Goal: Task Accomplishment & Management: Complete application form

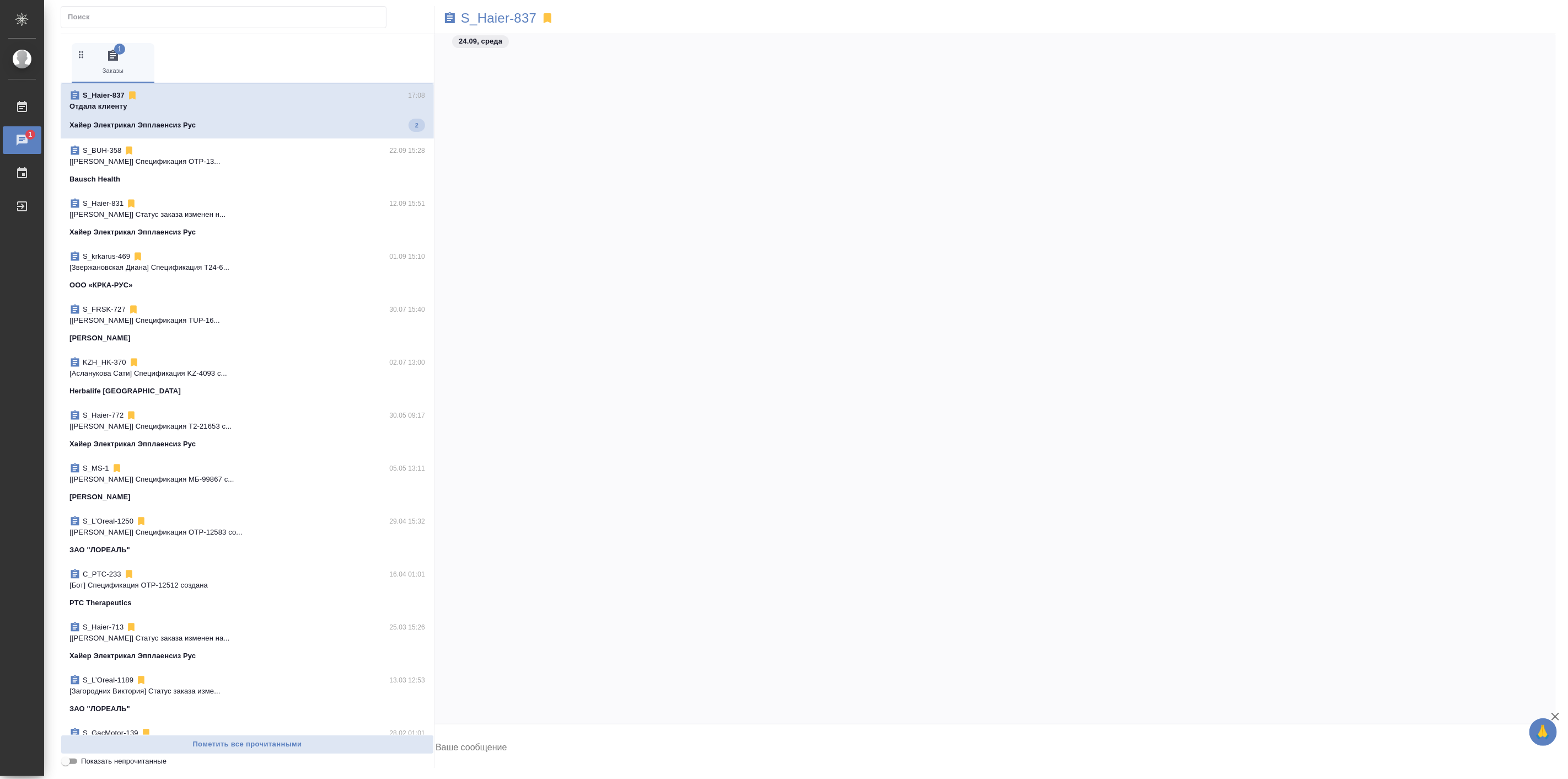
scroll to position [30510, 0]
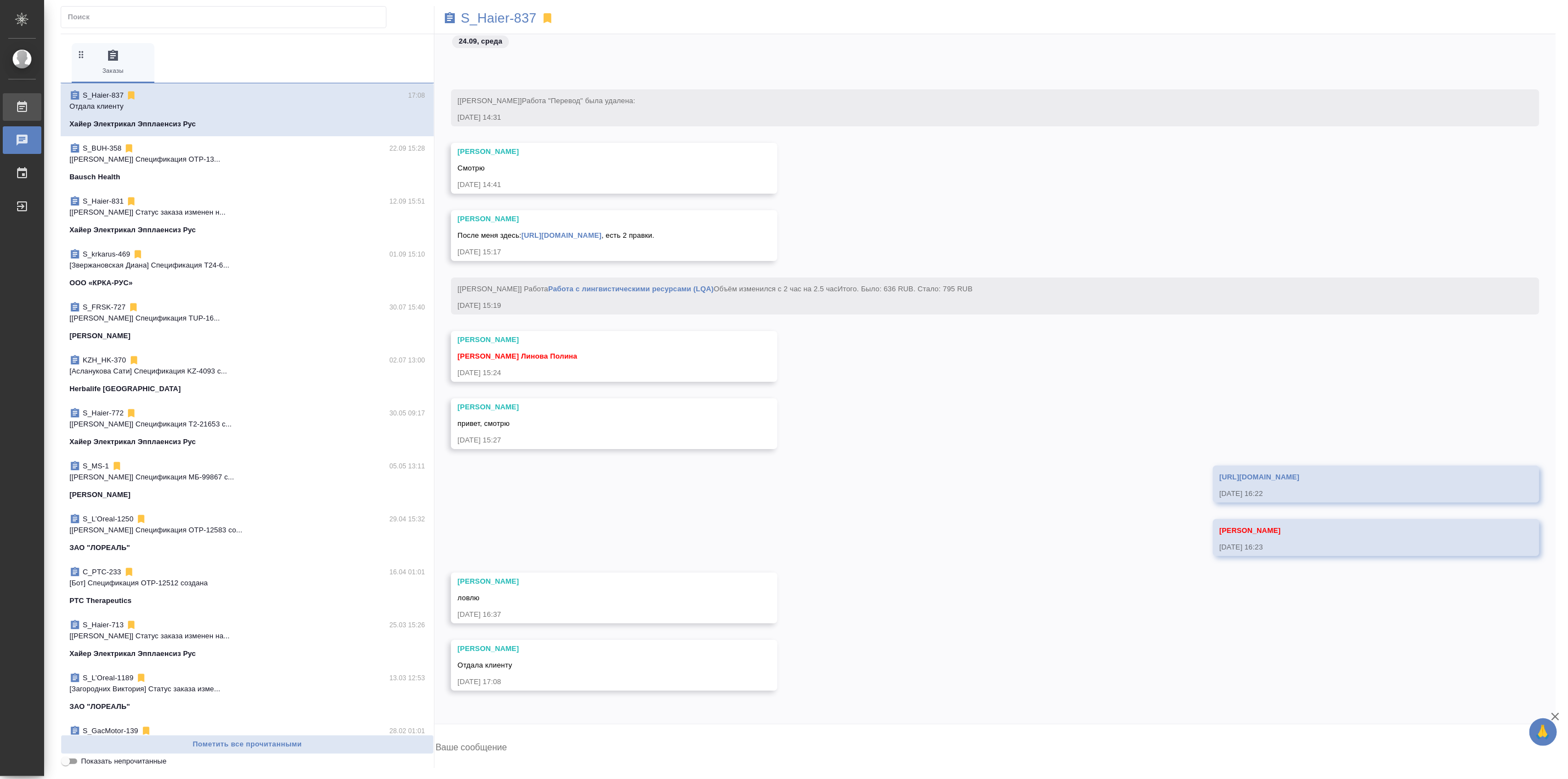
click at [22, 108] on div "Работы" at bounding box center [8, 107] width 27 height 16
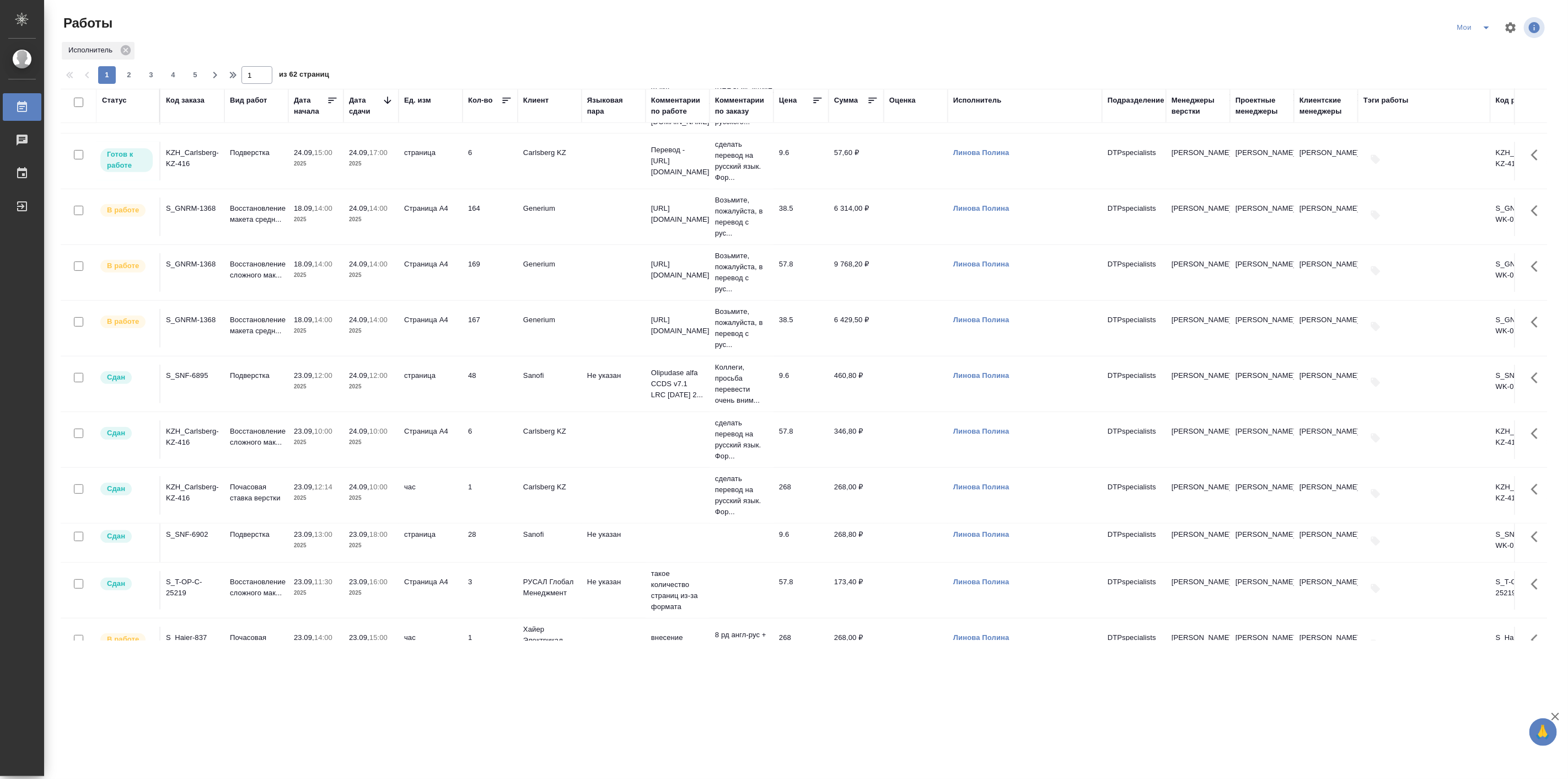
scroll to position [409, 0]
click at [317, 501] on p "2025" at bounding box center [316, 498] width 44 height 11
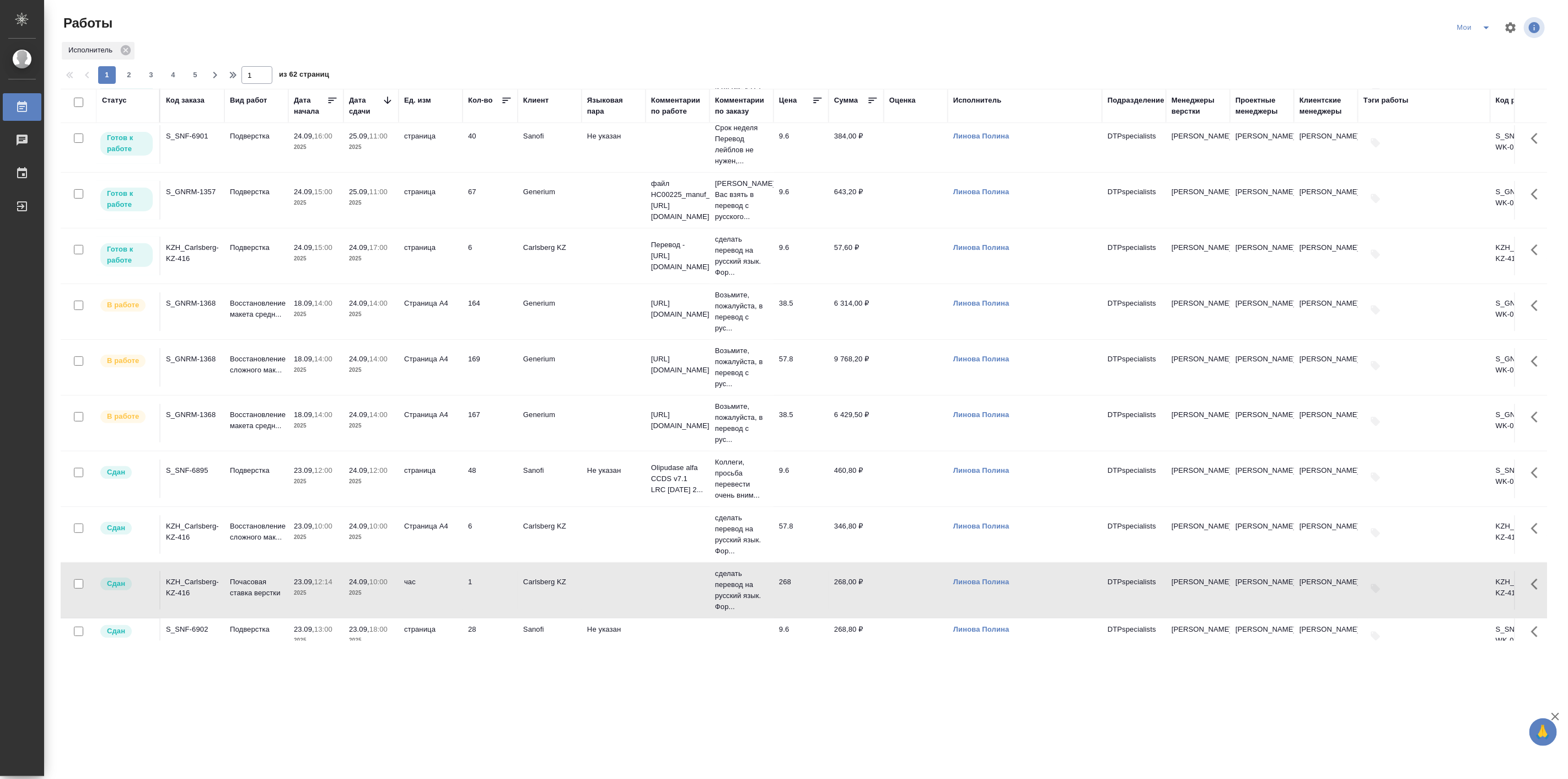
scroll to position [306, 0]
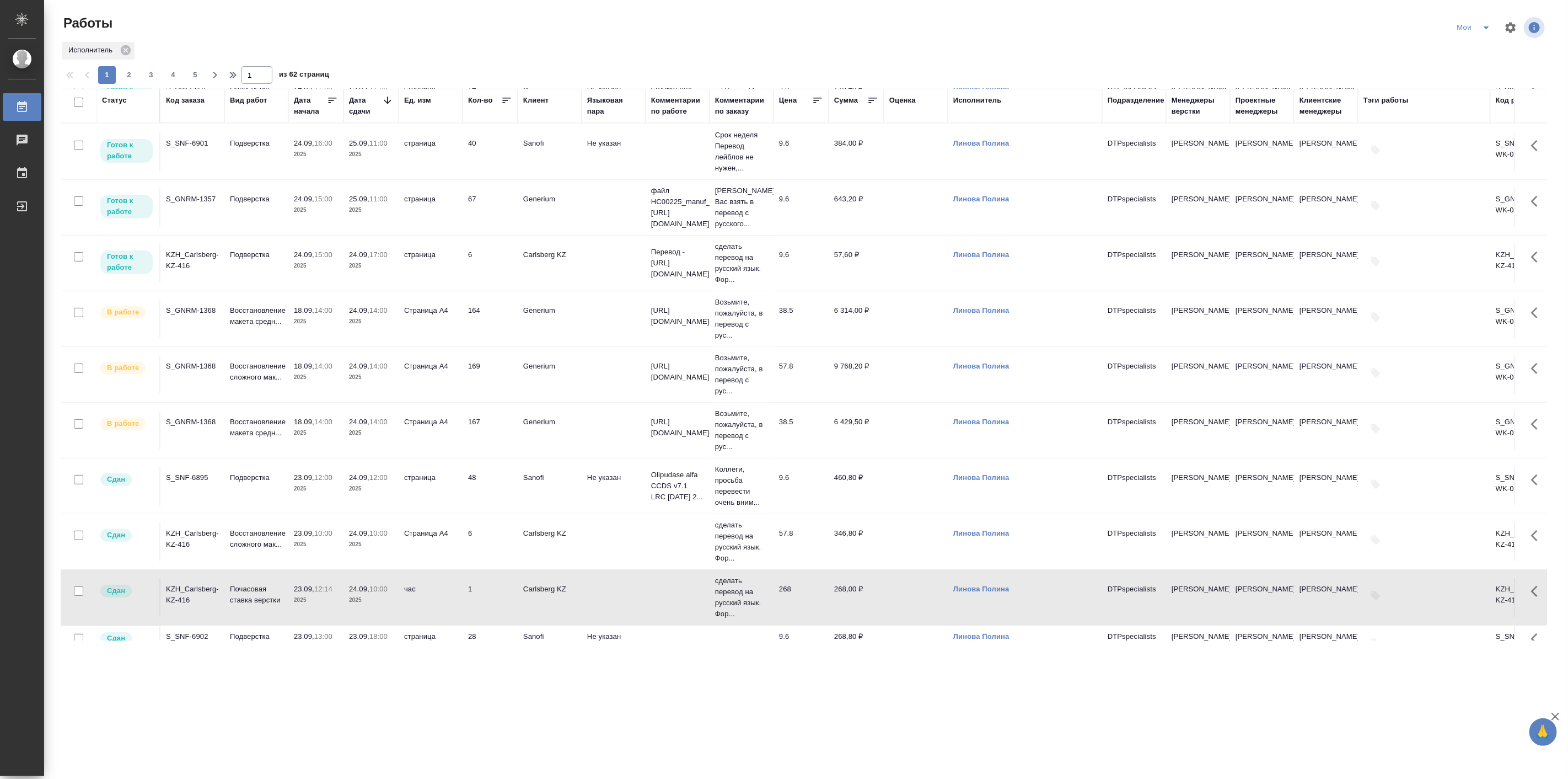
click at [366, 261] on span "24.09, 17:00" at bounding box center [371, 255] width 44 height 11
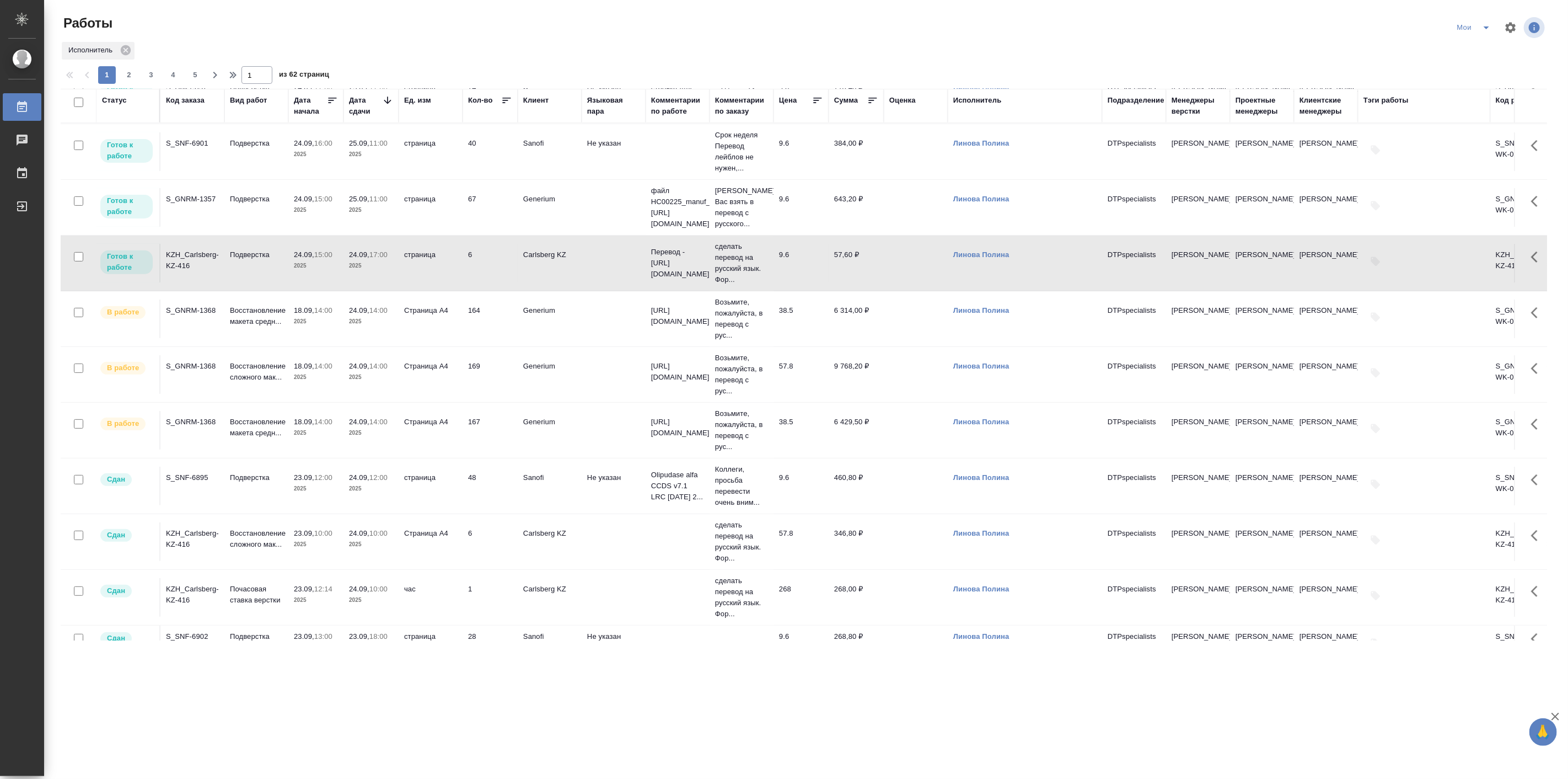
click at [366, 261] on span "24.09, 17:00" at bounding box center [371, 255] width 44 height 11
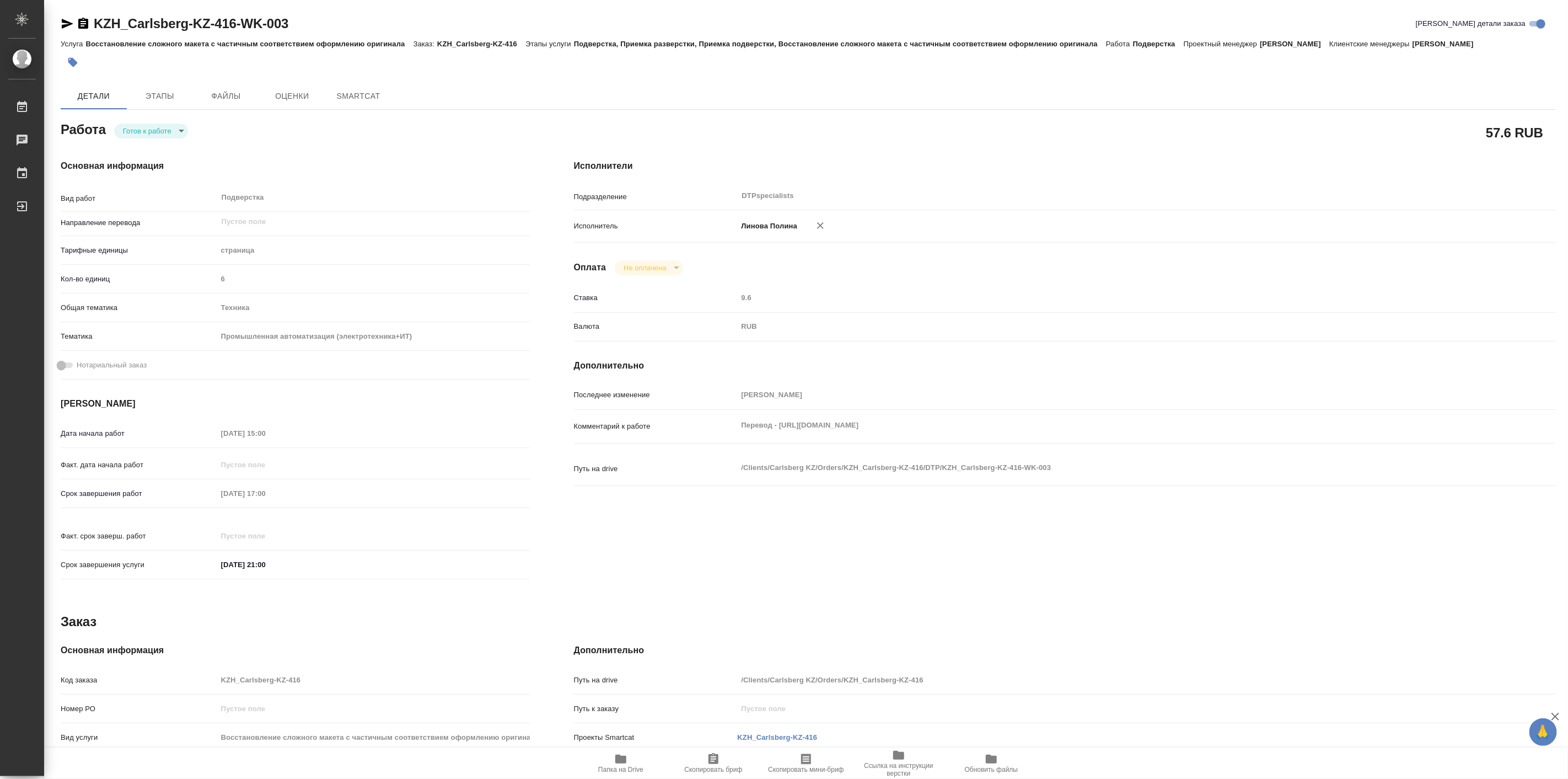
type textarea "x"
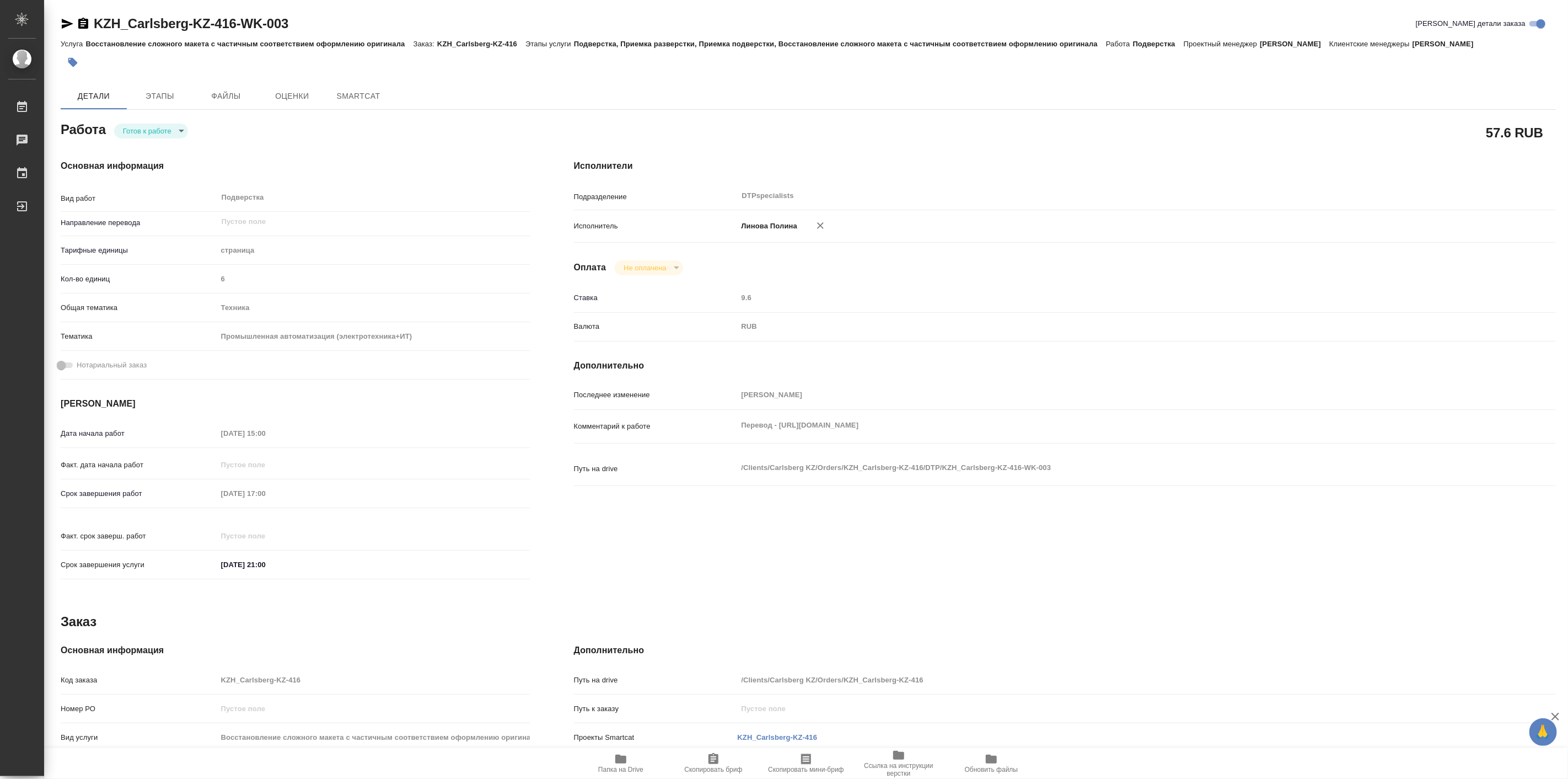
type textarea "x"
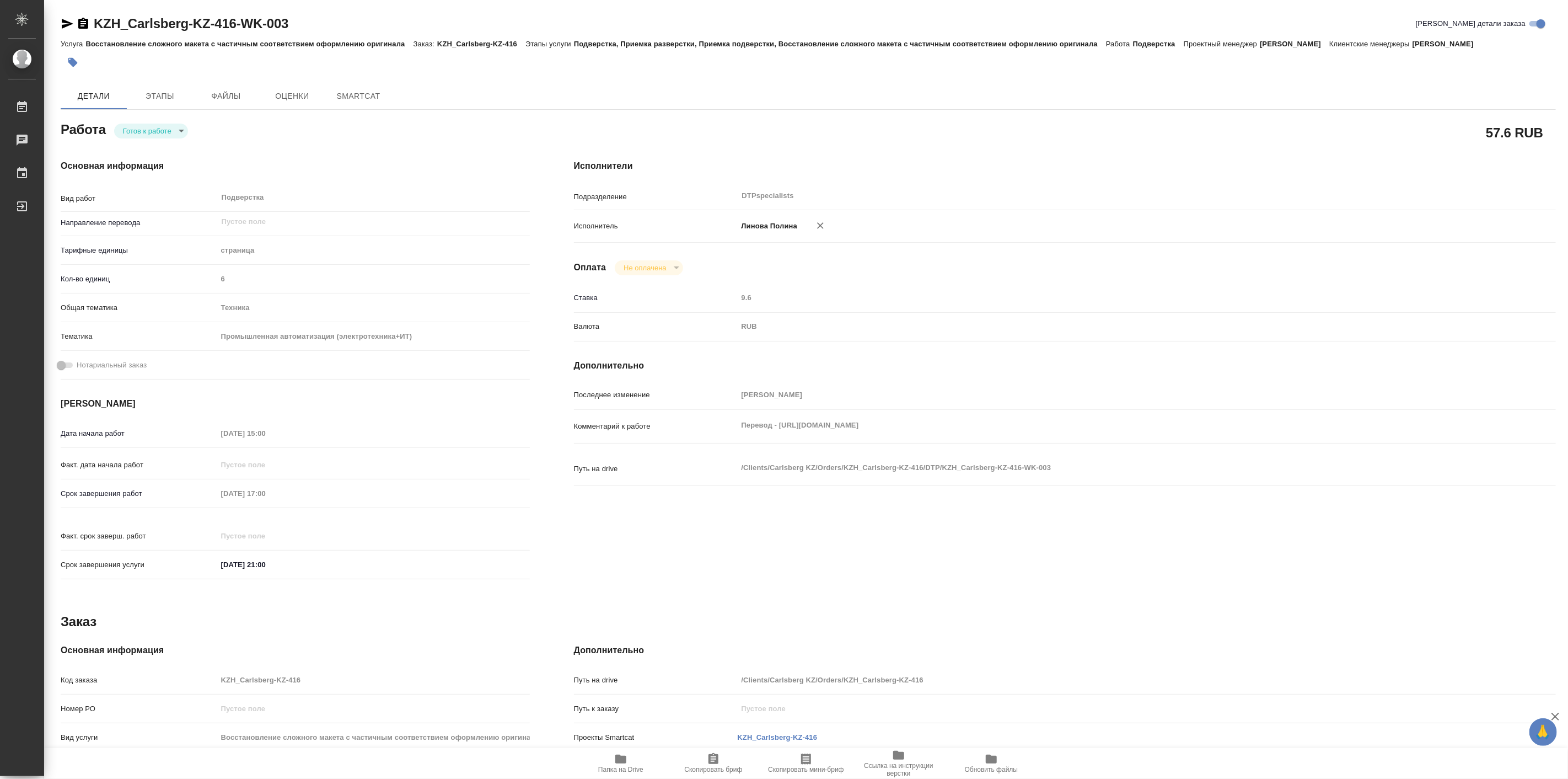
type textarea "x"
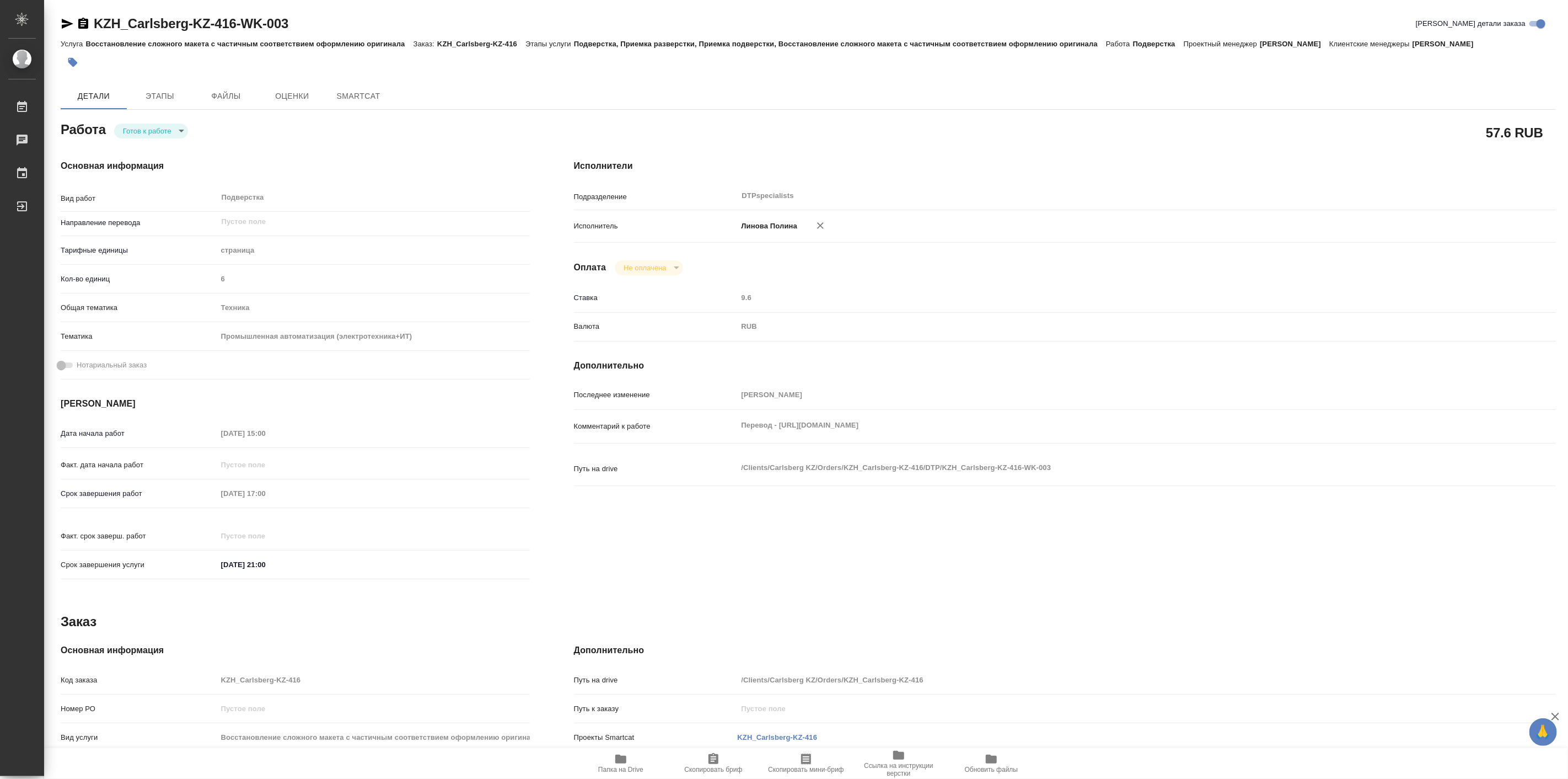
type textarea "x"
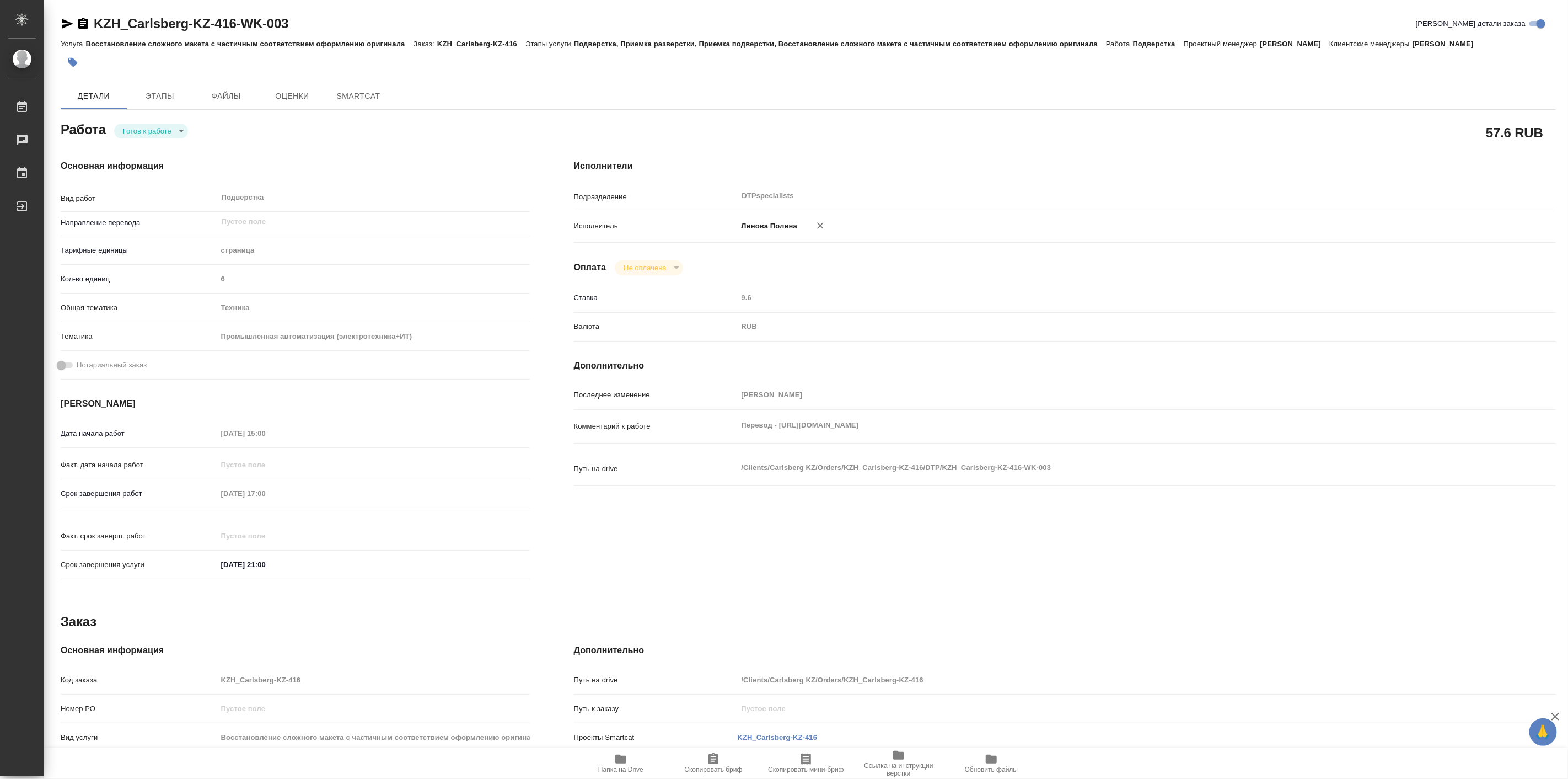
type textarea "x"
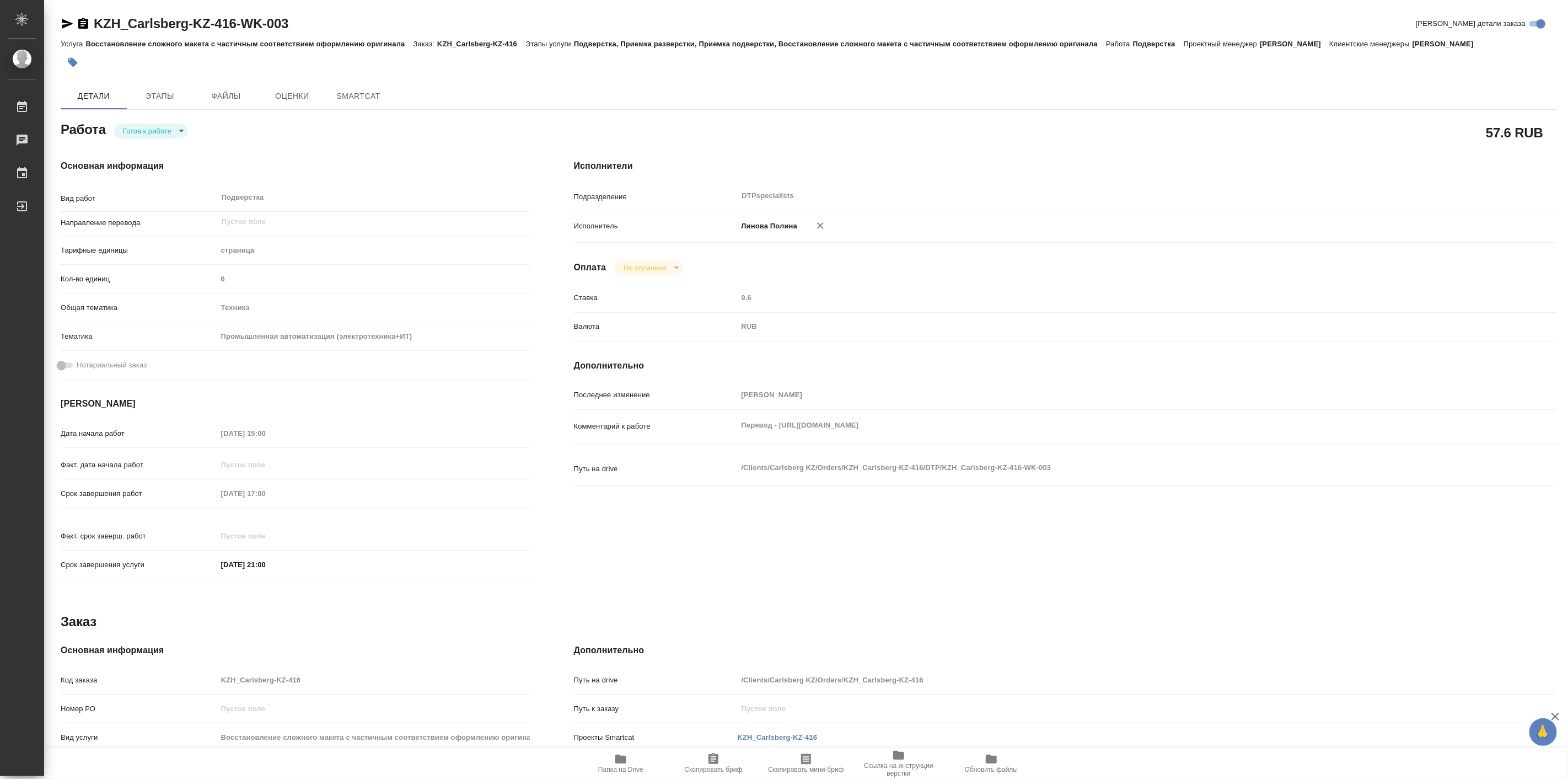
type textarea "x"
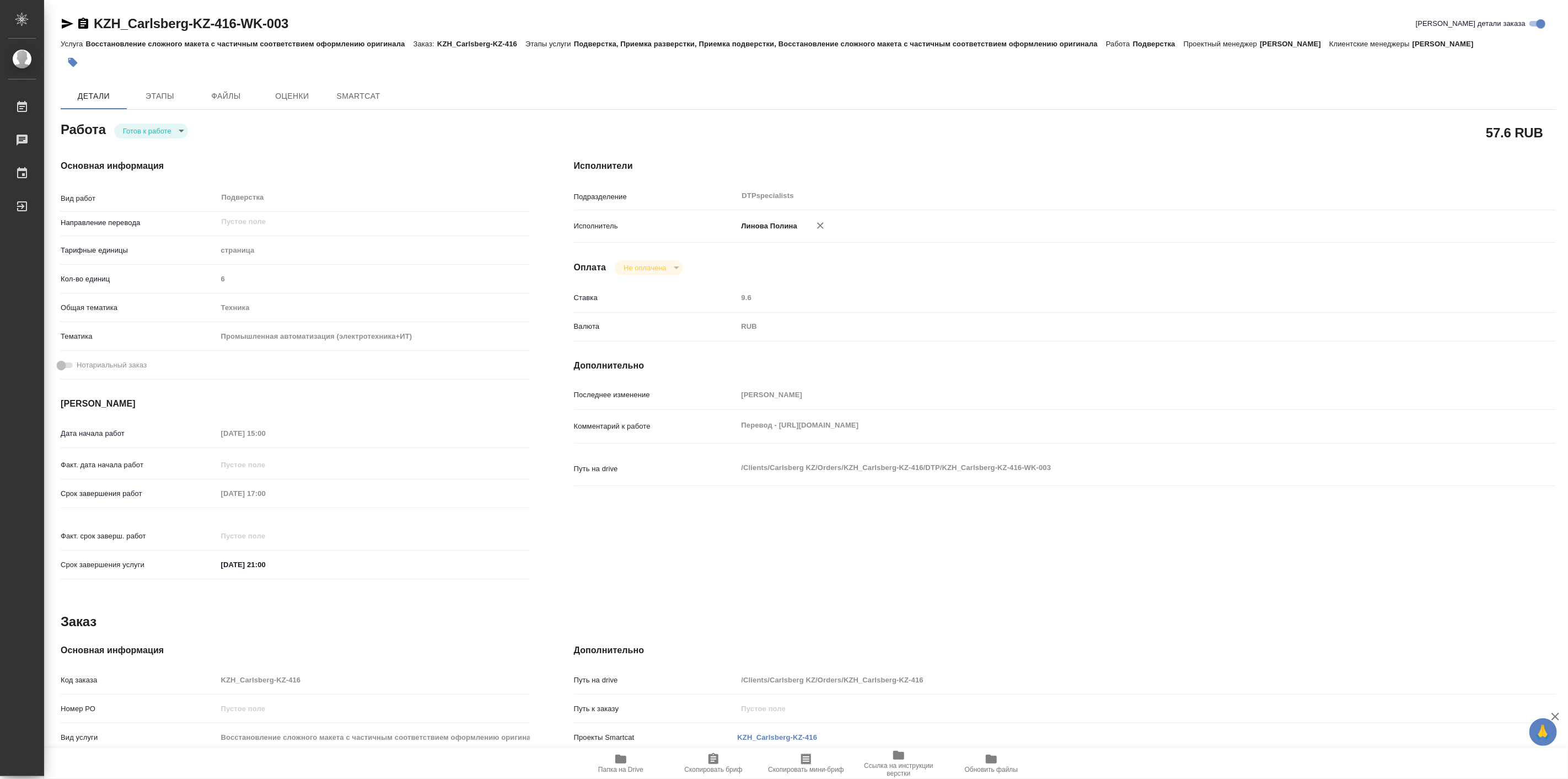
type textarea "x"
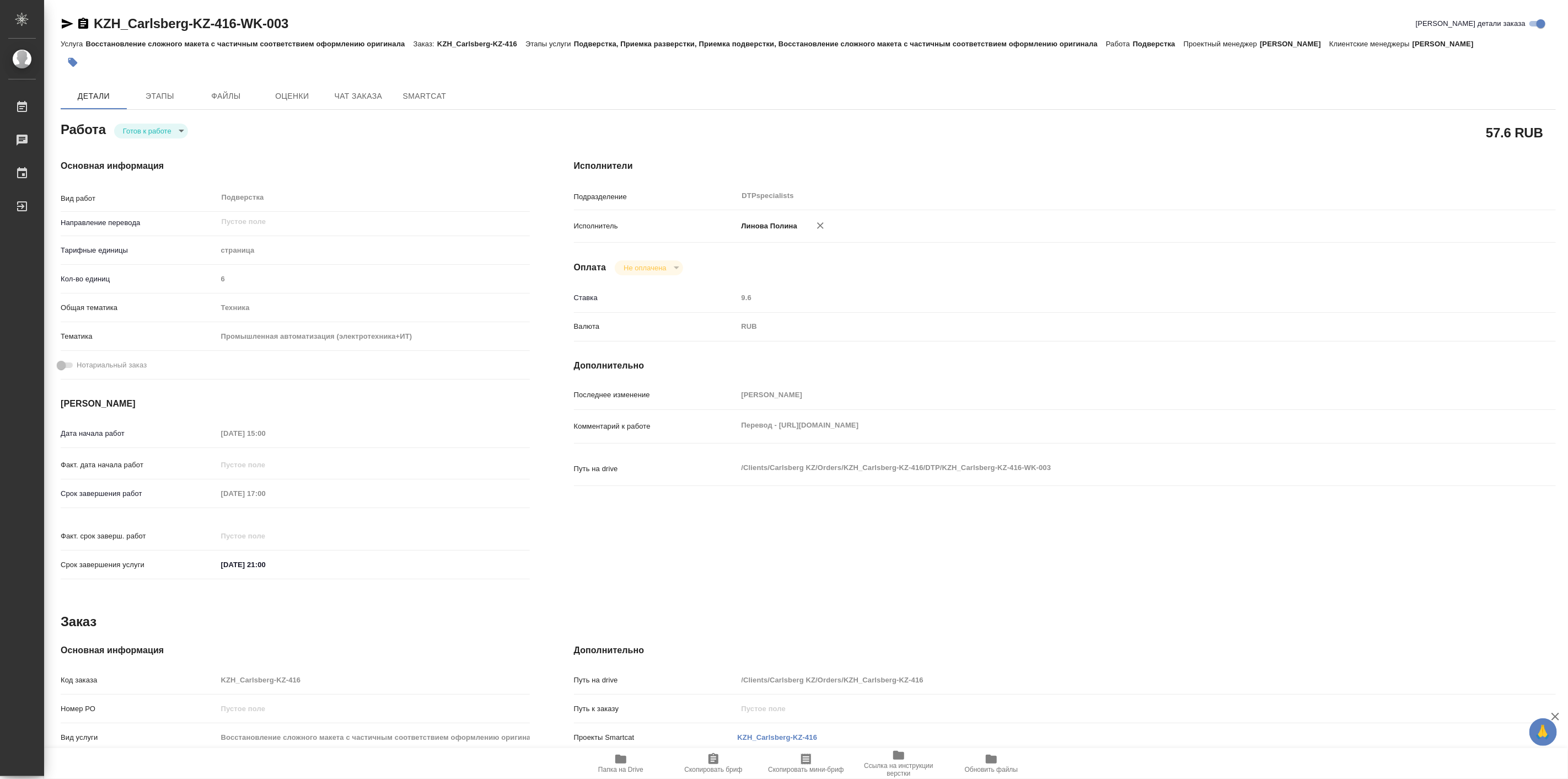
type textarea "x"
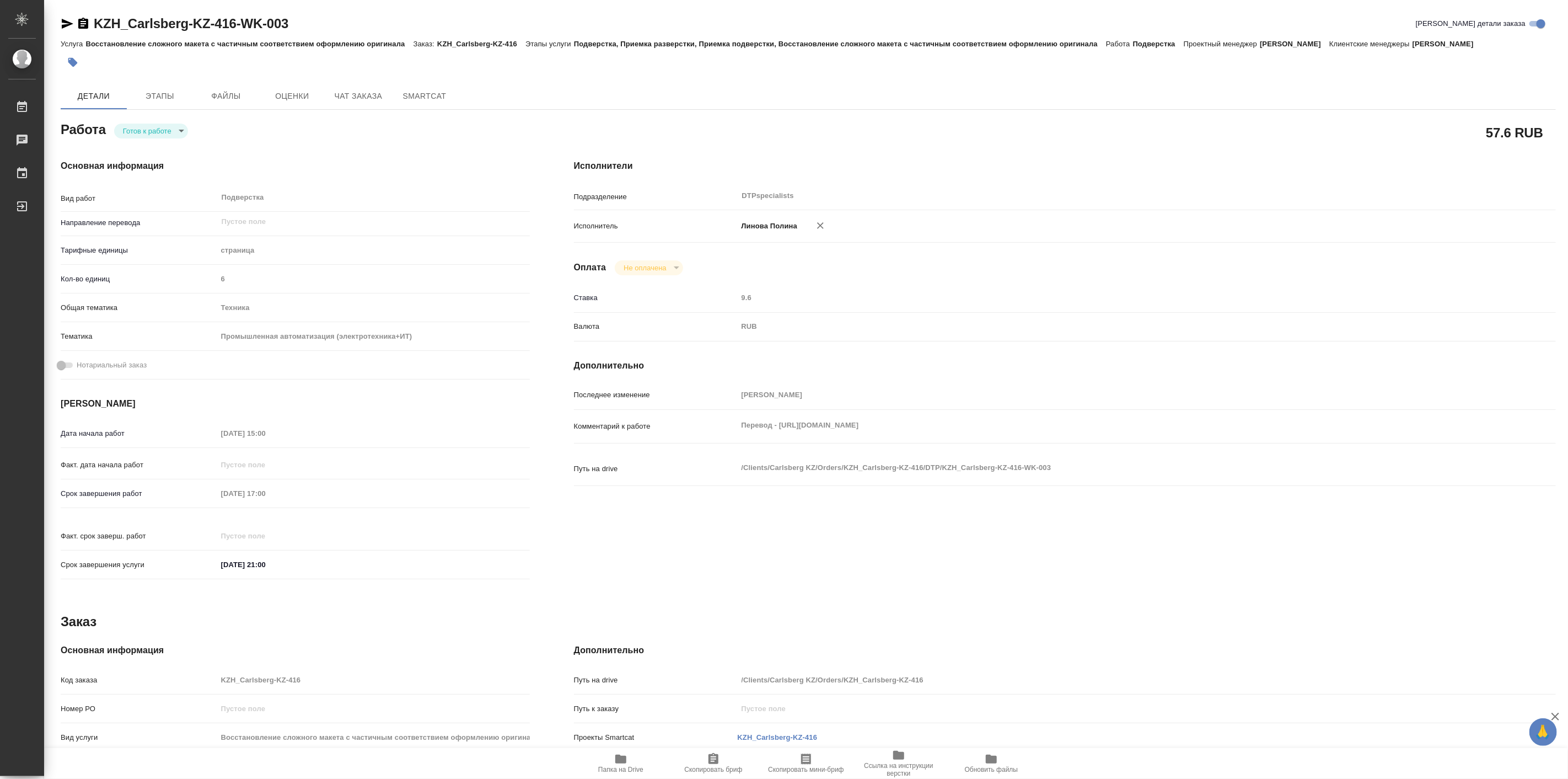
type textarea "x"
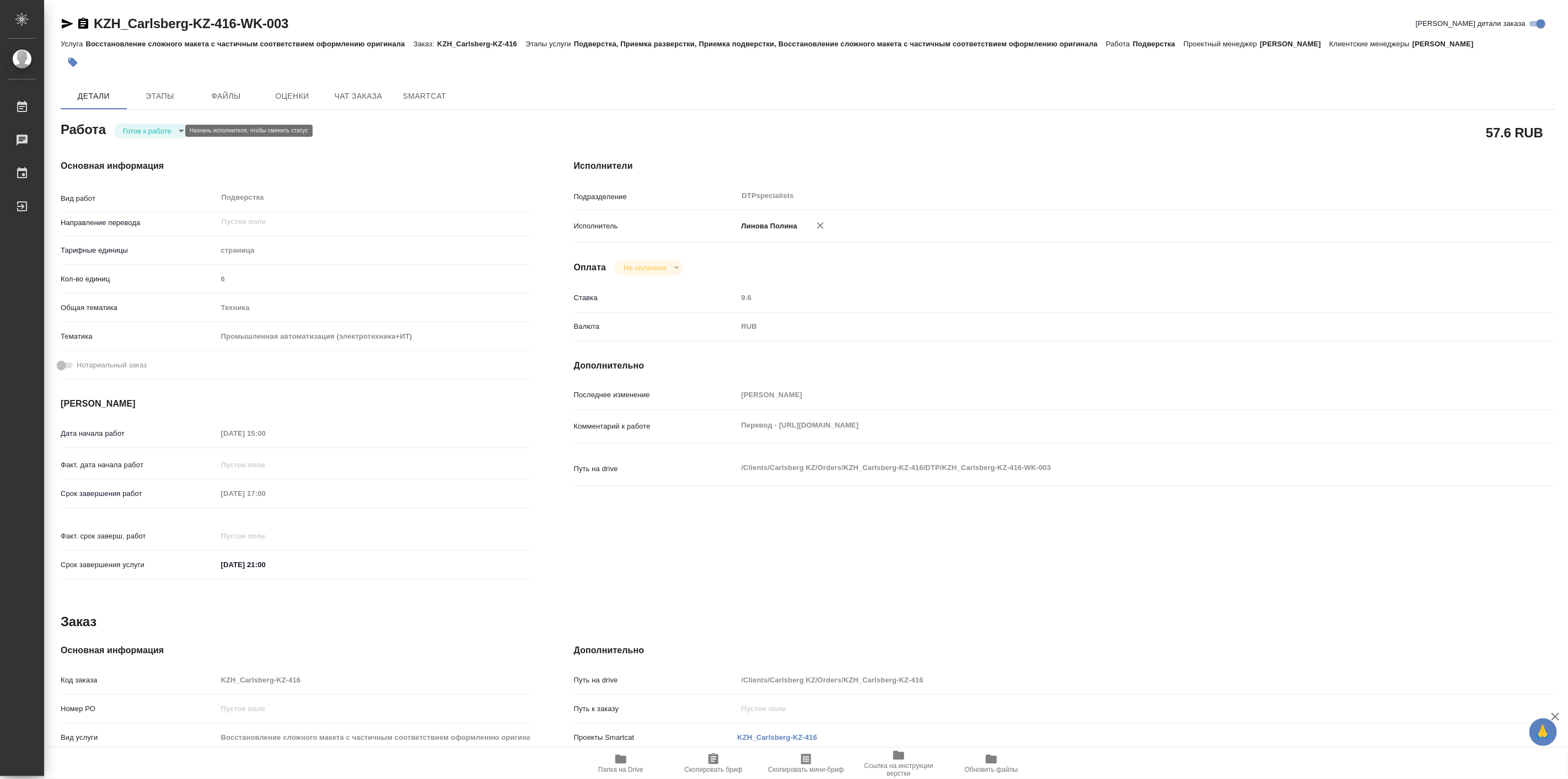
click at [138, 131] on body "🙏 .cls-1 fill:#fff; AWATERA Linova Polina Работы Чаты График Выйти KZH_Carlsber…" at bounding box center [784, 389] width 1568 height 779
type textarea "x"
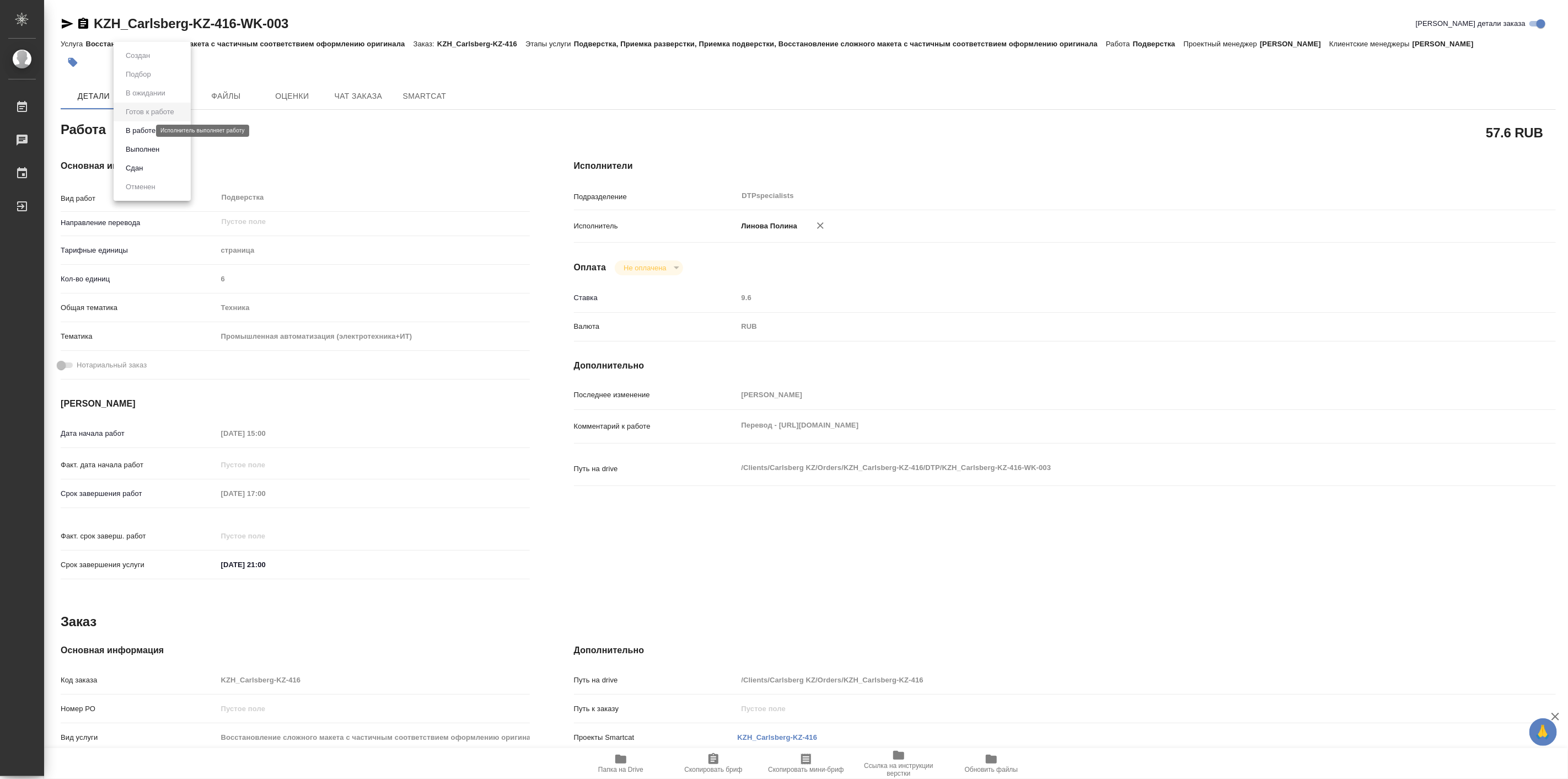
type textarea "x"
click at [141, 131] on button "В работе" at bounding box center [141, 131] width 37 height 12
type textarea "x"
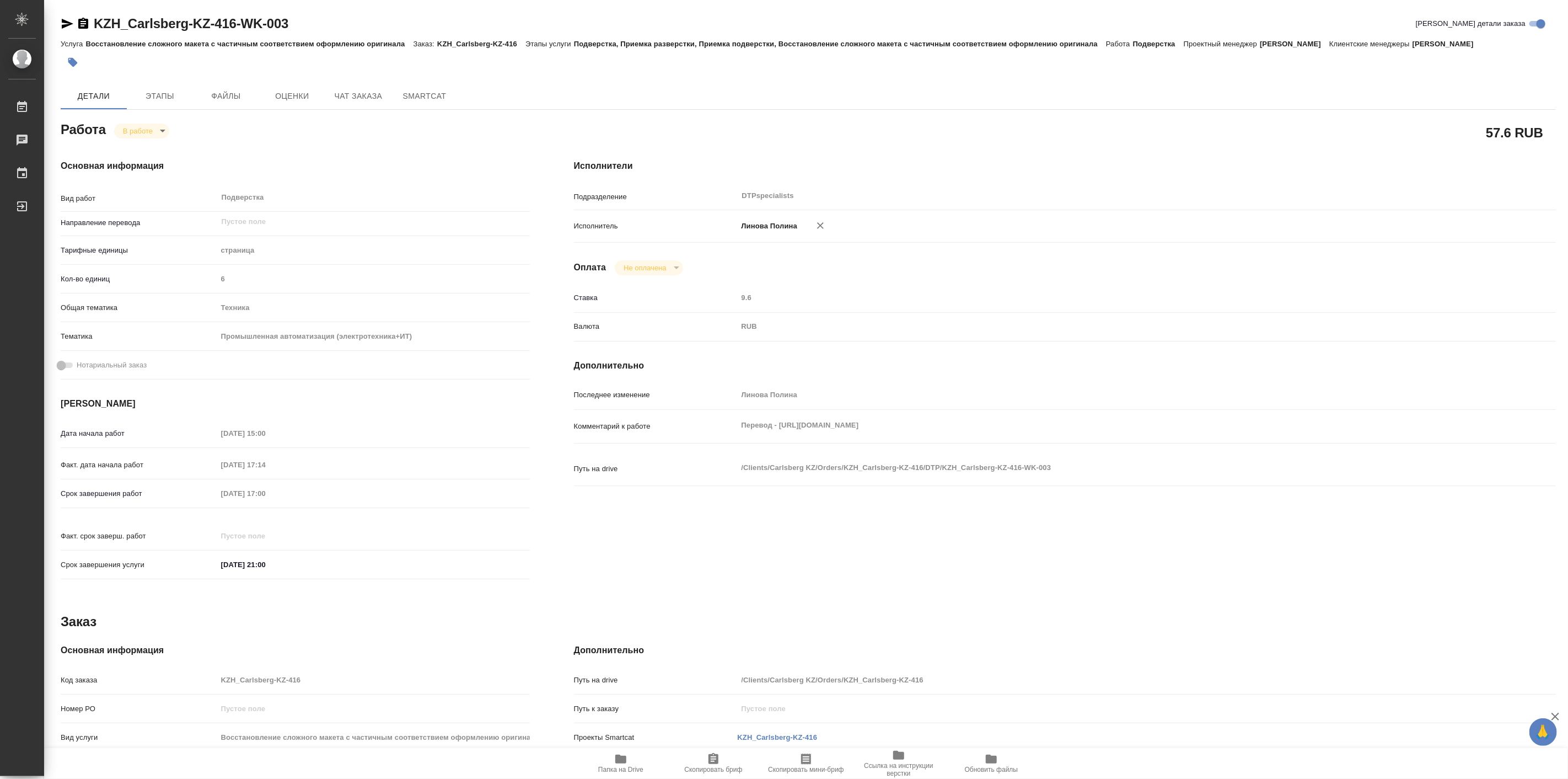
type textarea "x"
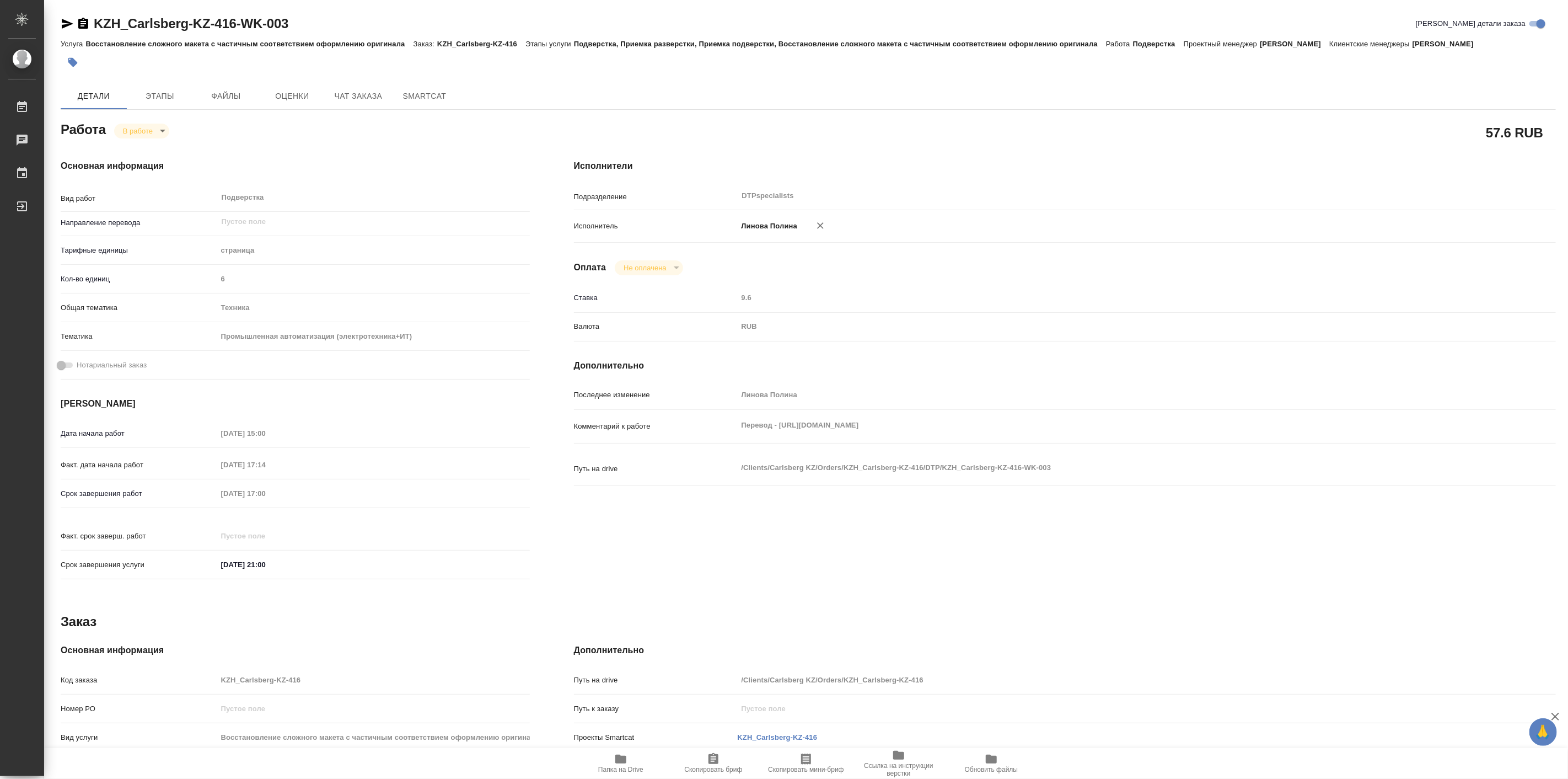
type textarea "x"
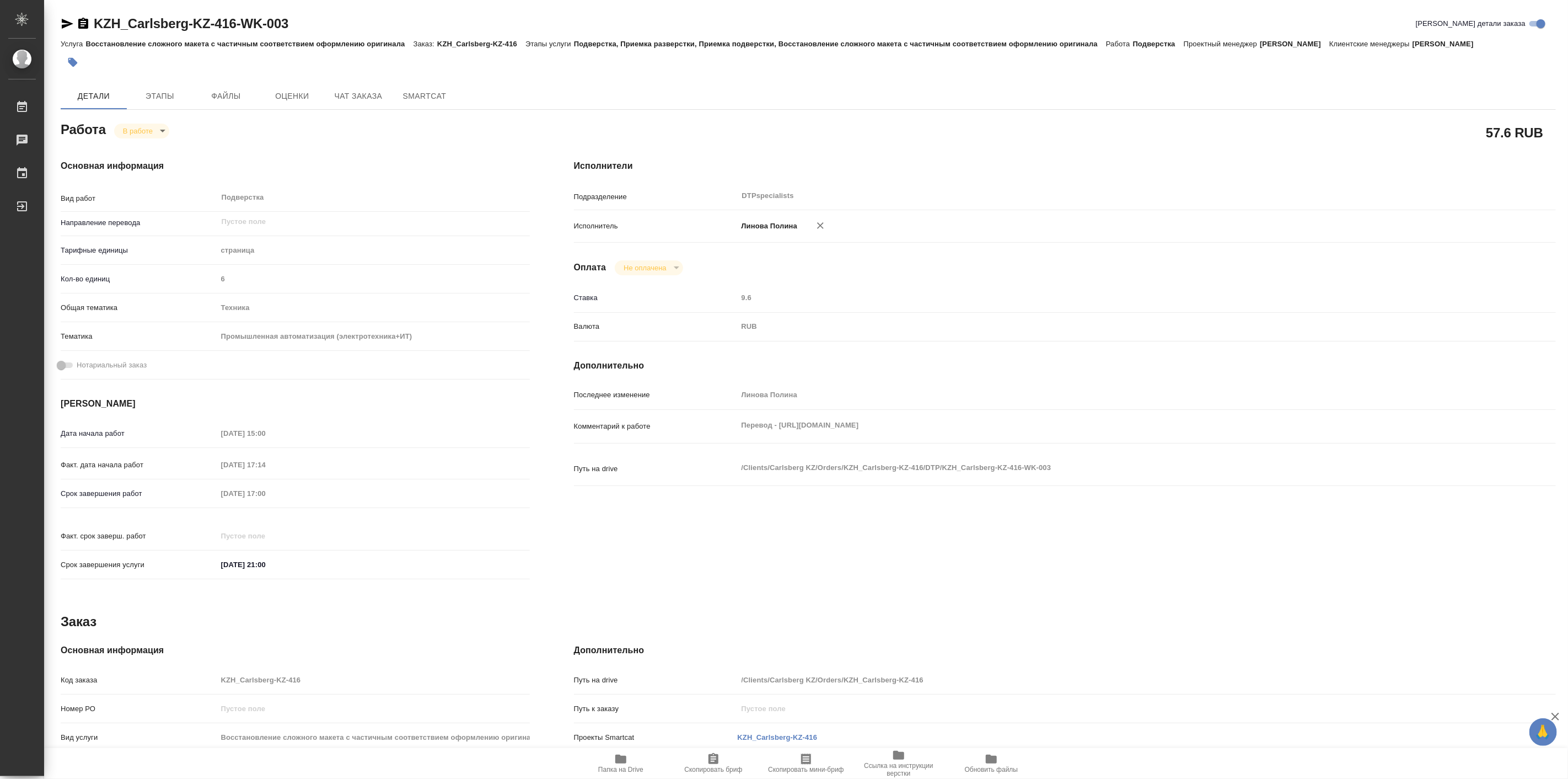
type textarea "x"
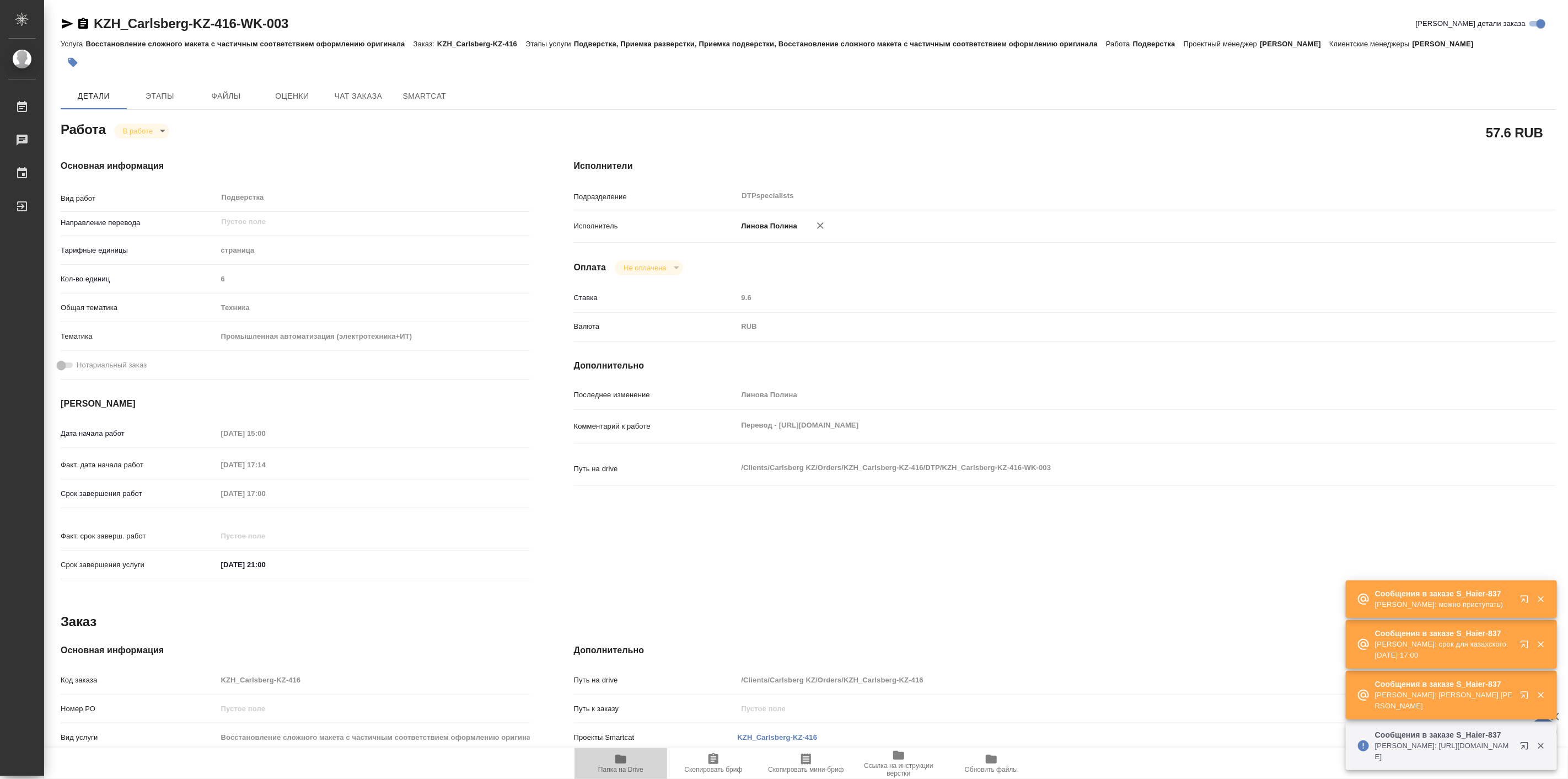
click at [625, 764] on icon "button" at bounding box center [621, 759] width 13 height 13
click at [167, 130] on body "🙏 .cls-1 fill:#fff; AWATERA Linova Polina Работы 1 Чаты График Выйти KZH_Carlsb…" at bounding box center [784, 389] width 1568 height 779
click at [161, 145] on button "Выполнен" at bounding box center [142, 149] width 40 height 12
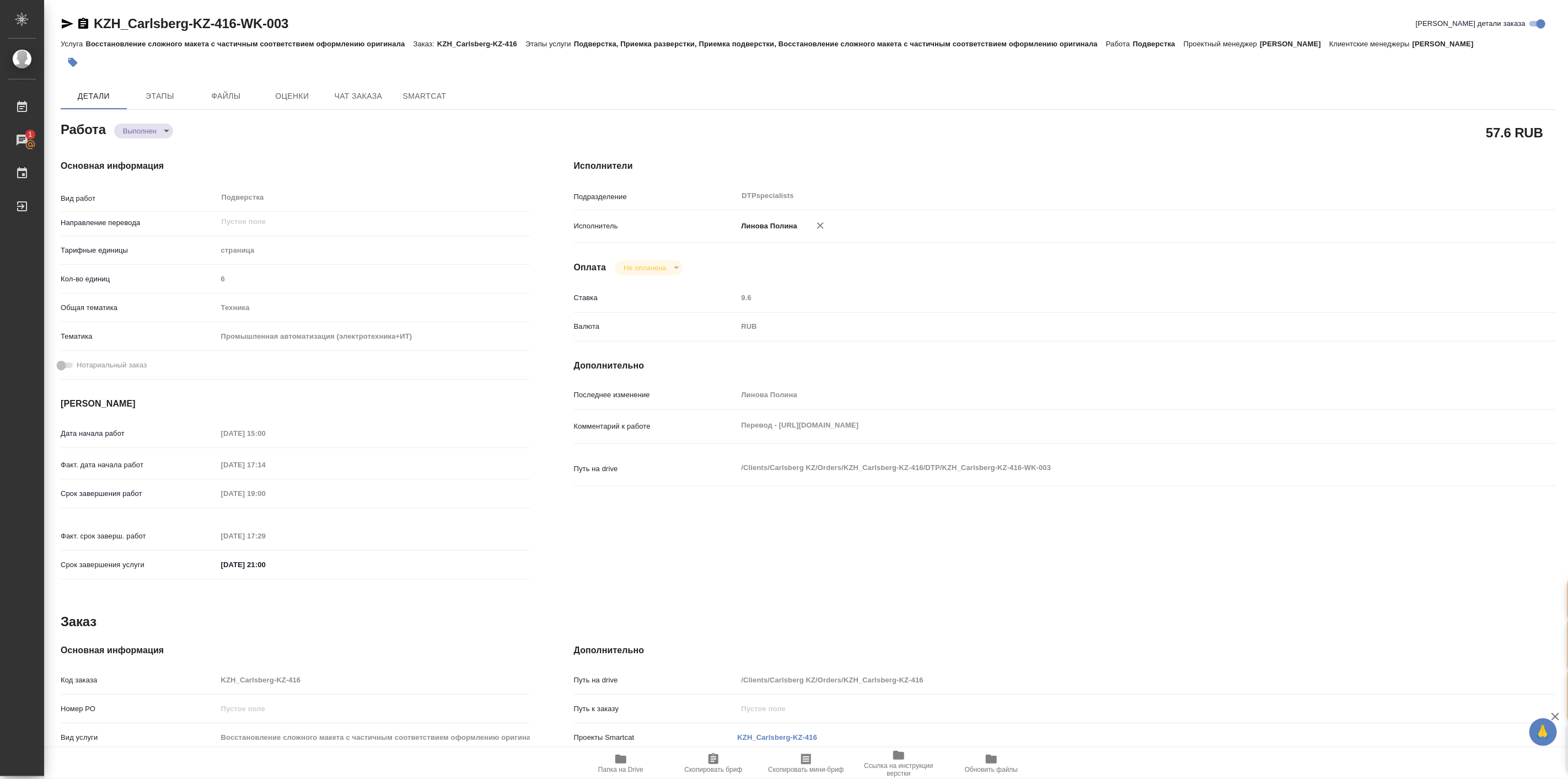
type textarea "x"
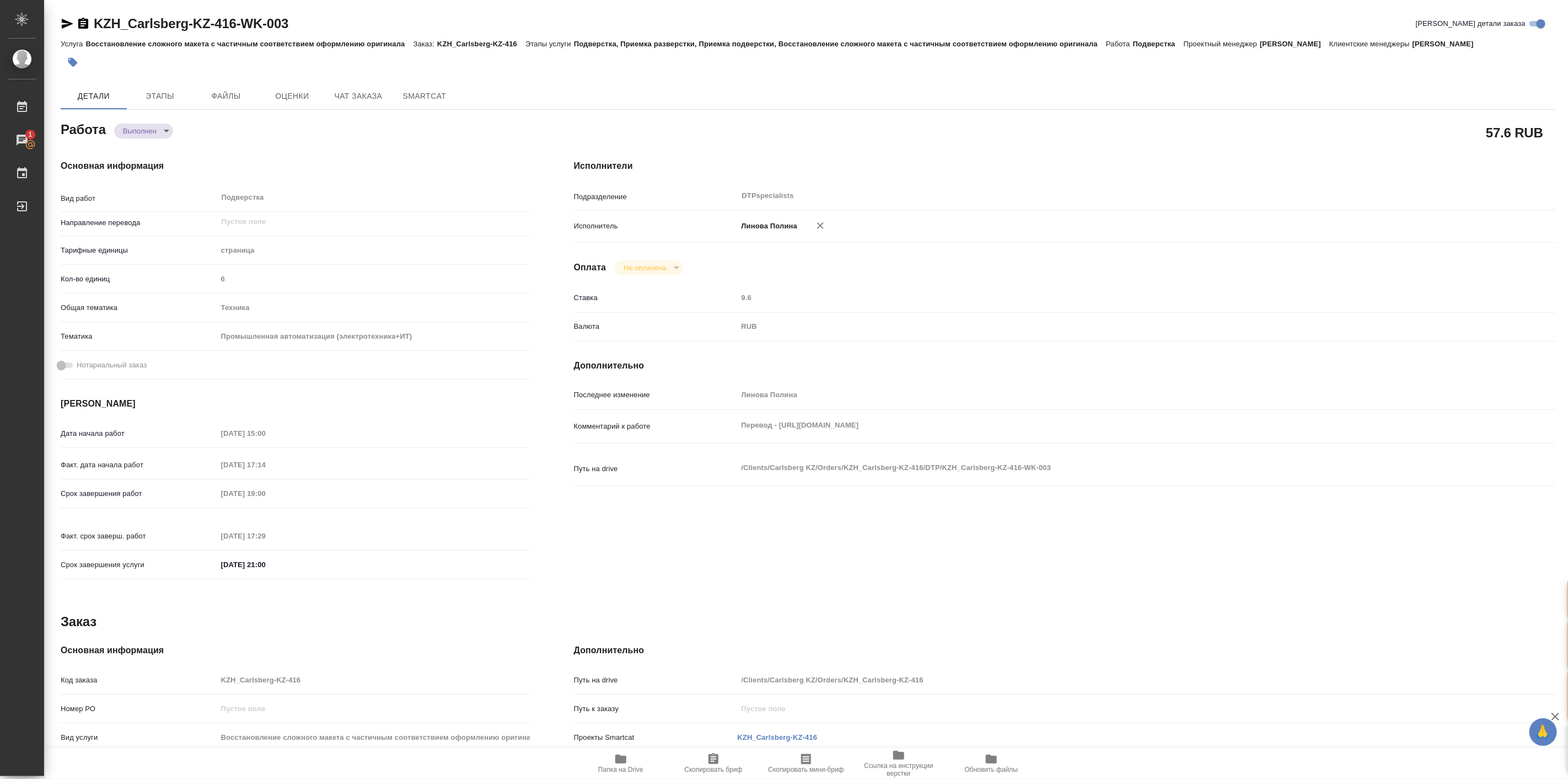
type textarea "x"
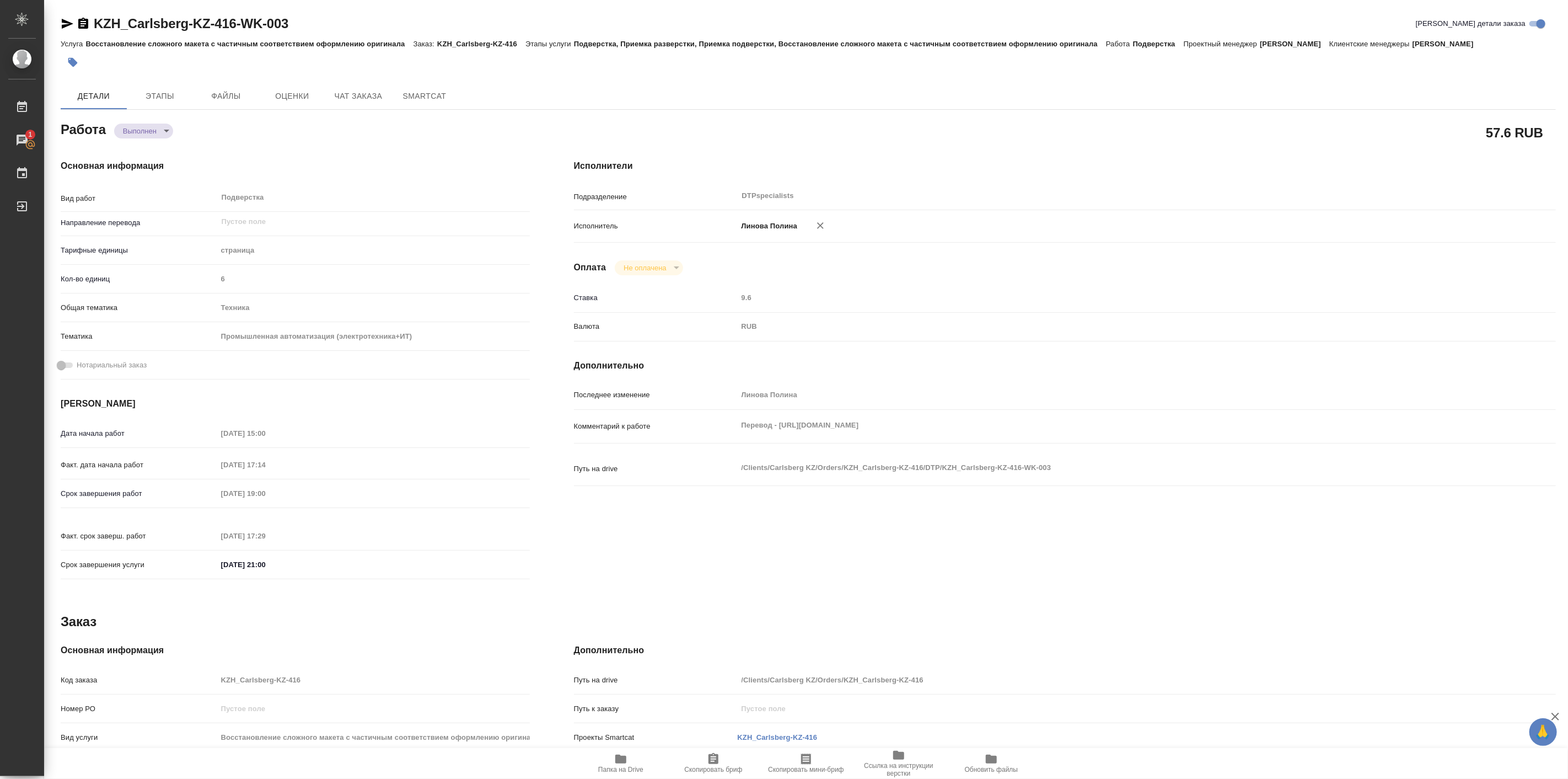
type textarea "x"
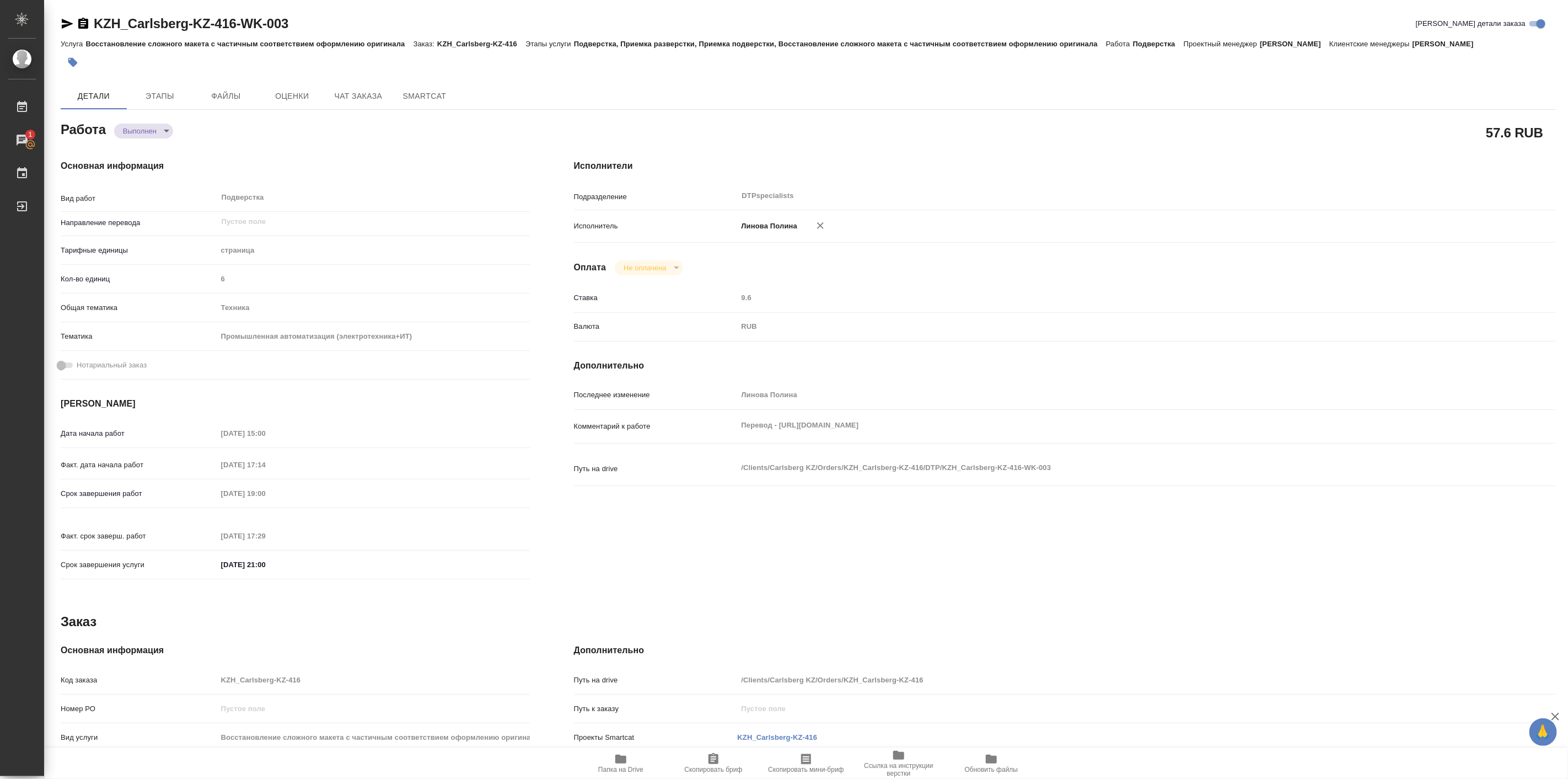
type textarea "x"
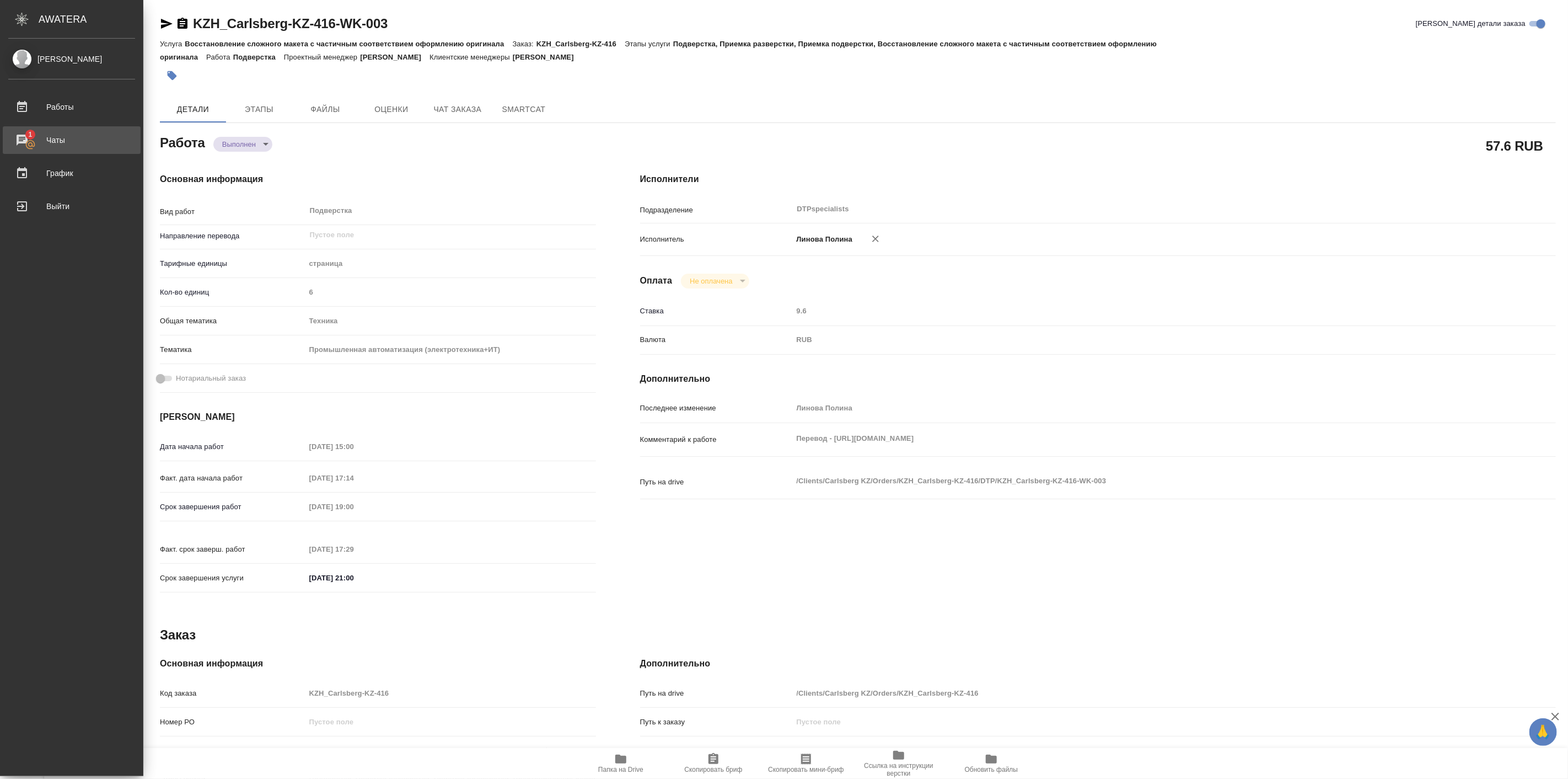
type textarea "x"
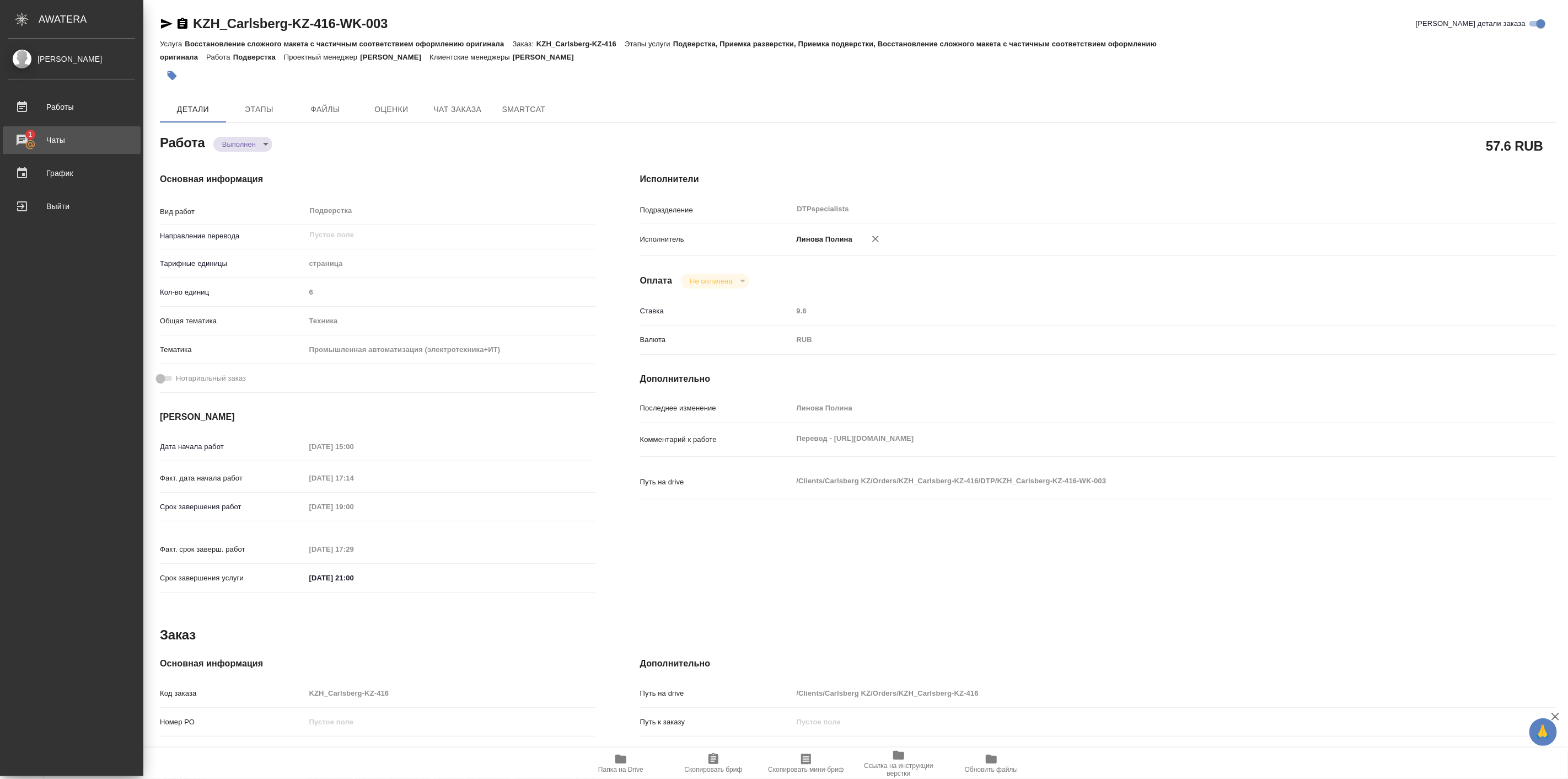
type textarea "x"
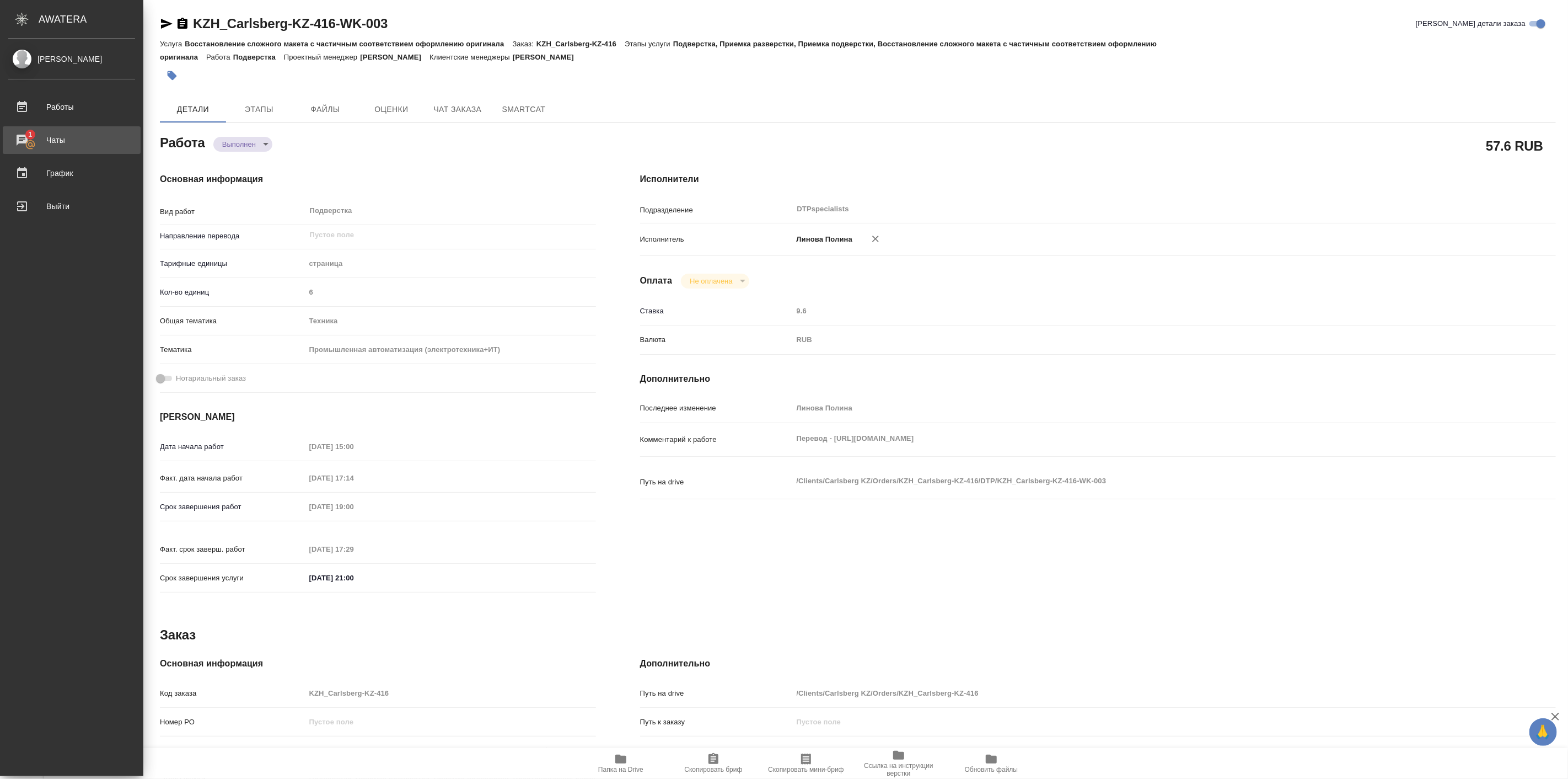
click at [26, 134] on div "Чаты" at bounding box center [72, 139] width 127 height 16
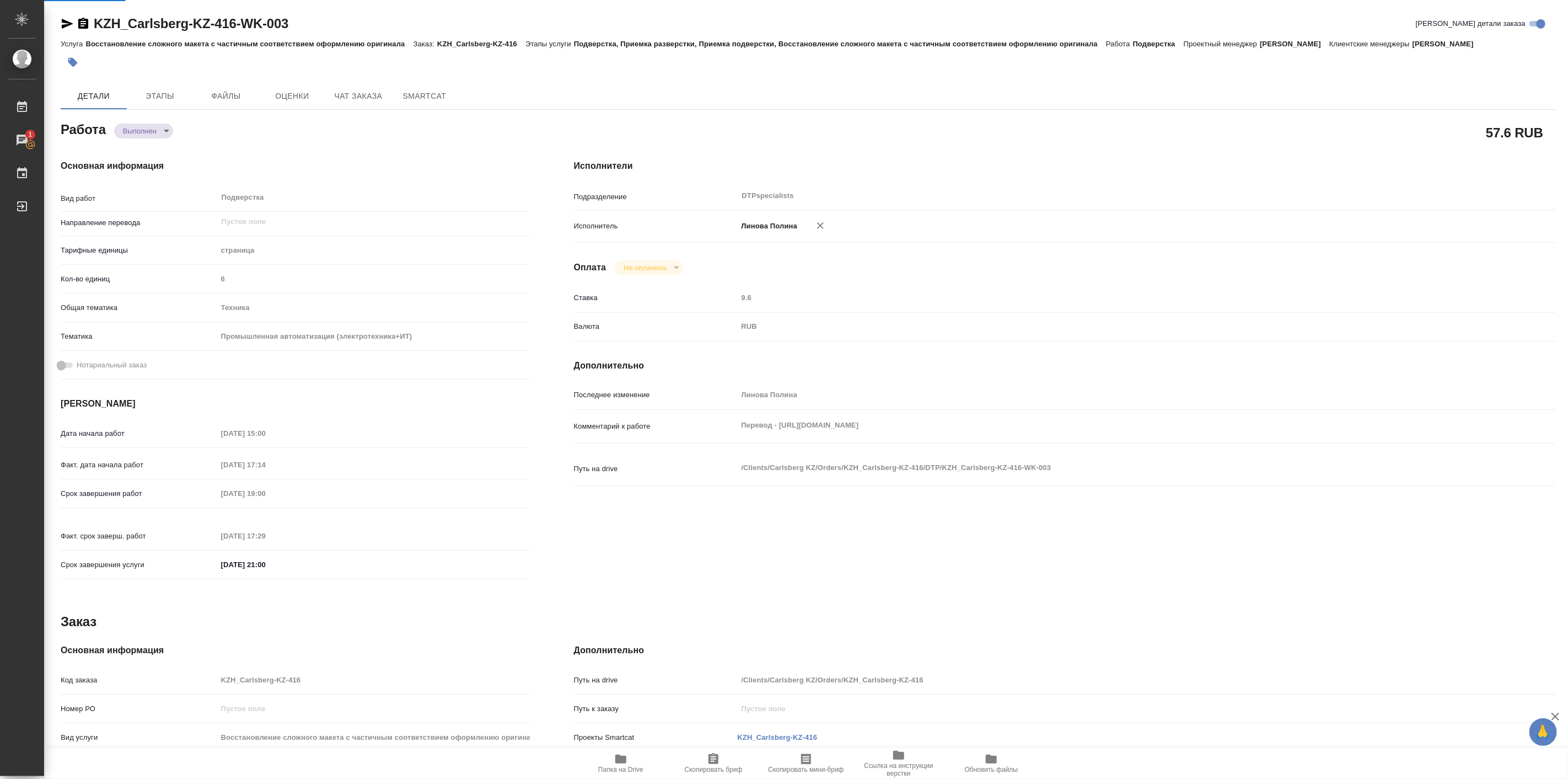
type textarea "x"
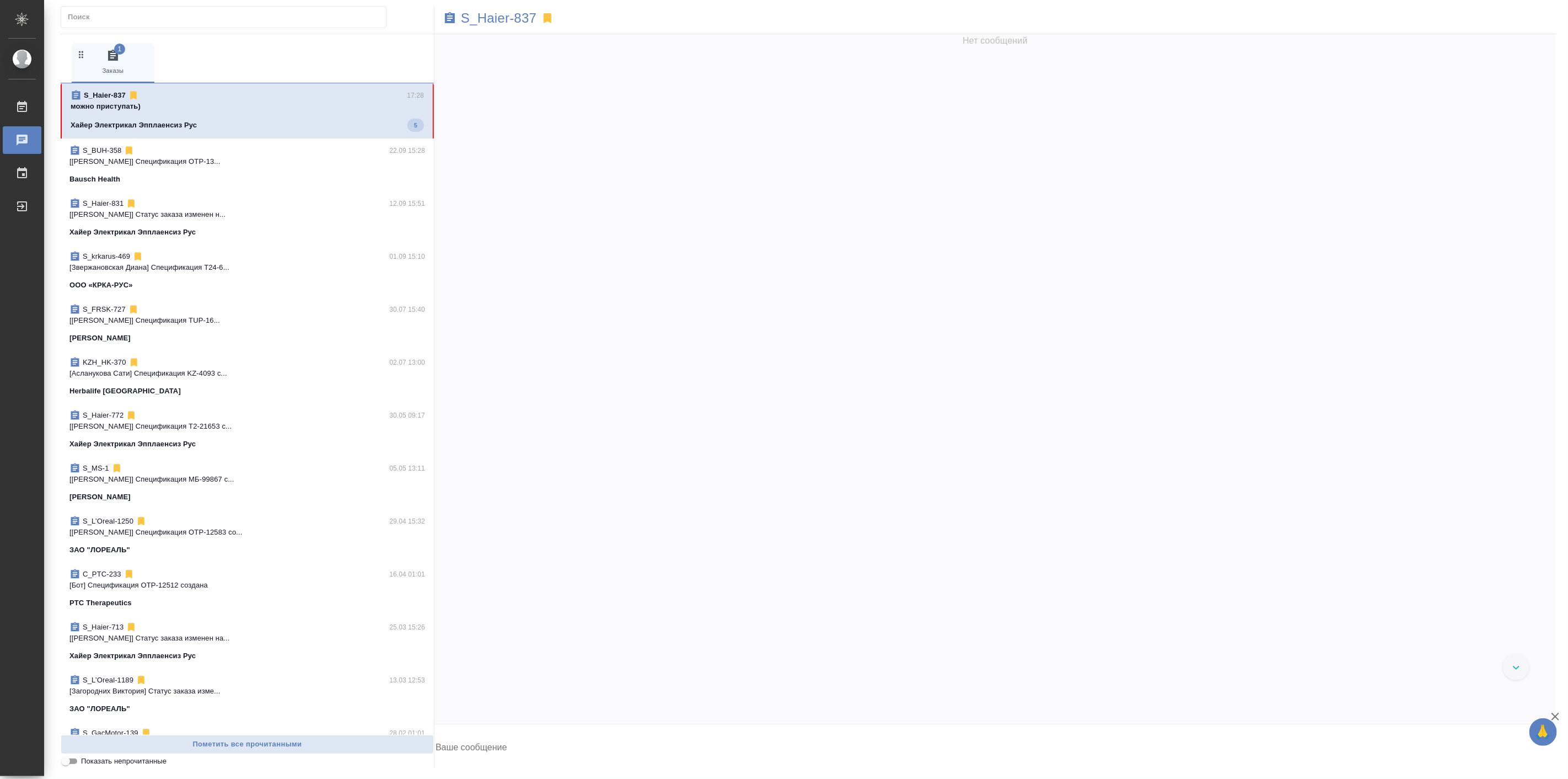
scroll to position [31597, 0]
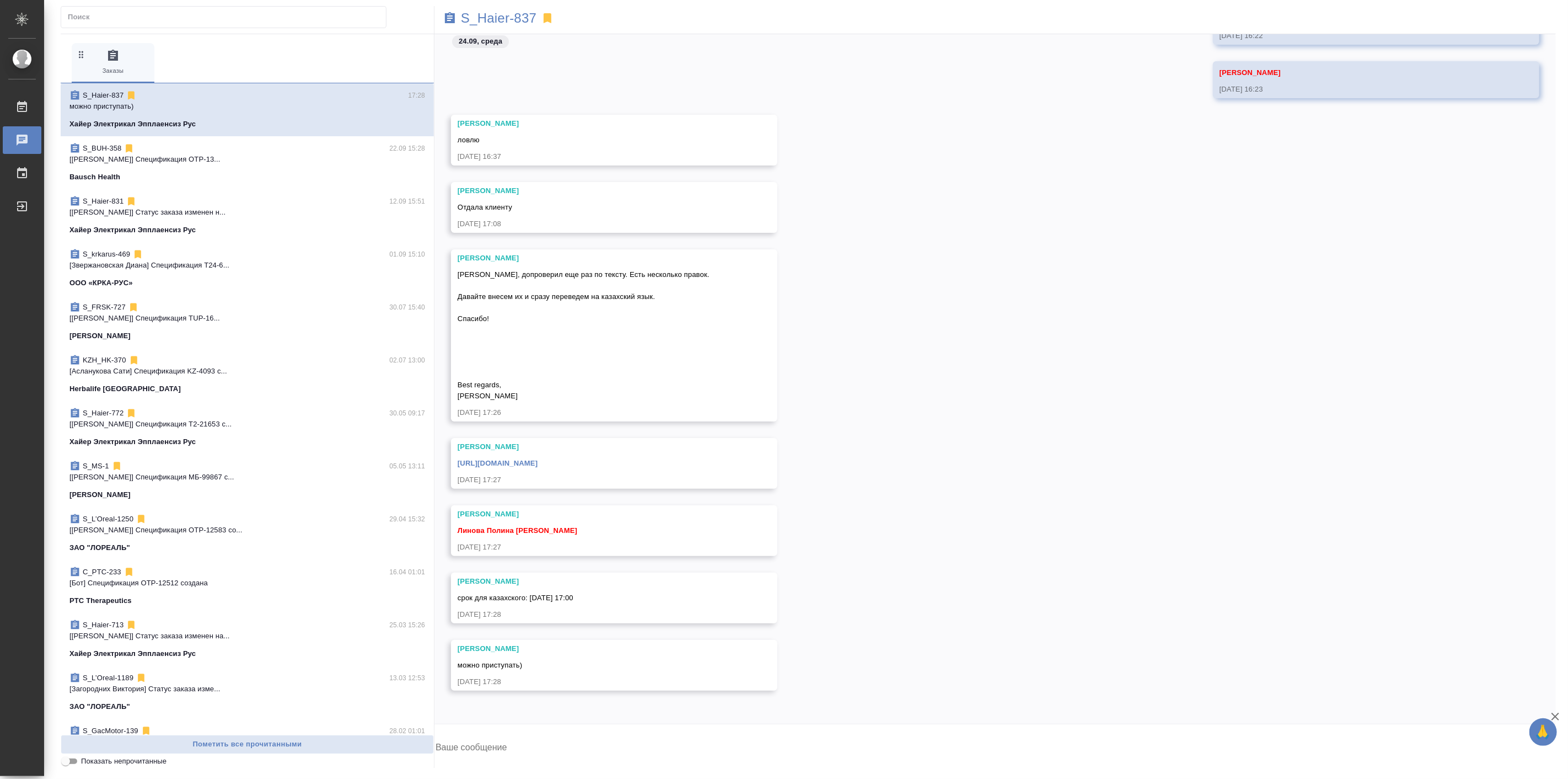
click at [558, 468] on div "https://drive.awatera.com/s/wNAq4yPDPY6Y5f8" at bounding box center [598, 462] width 281 height 14
click at [537, 464] on link "https://drive.awatera.com/s/wNAq4yPDPY6Y5f8" at bounding box center [497, 464] width 80 height 9
